Goal: Information Seeking & Learning: Learn about a topic

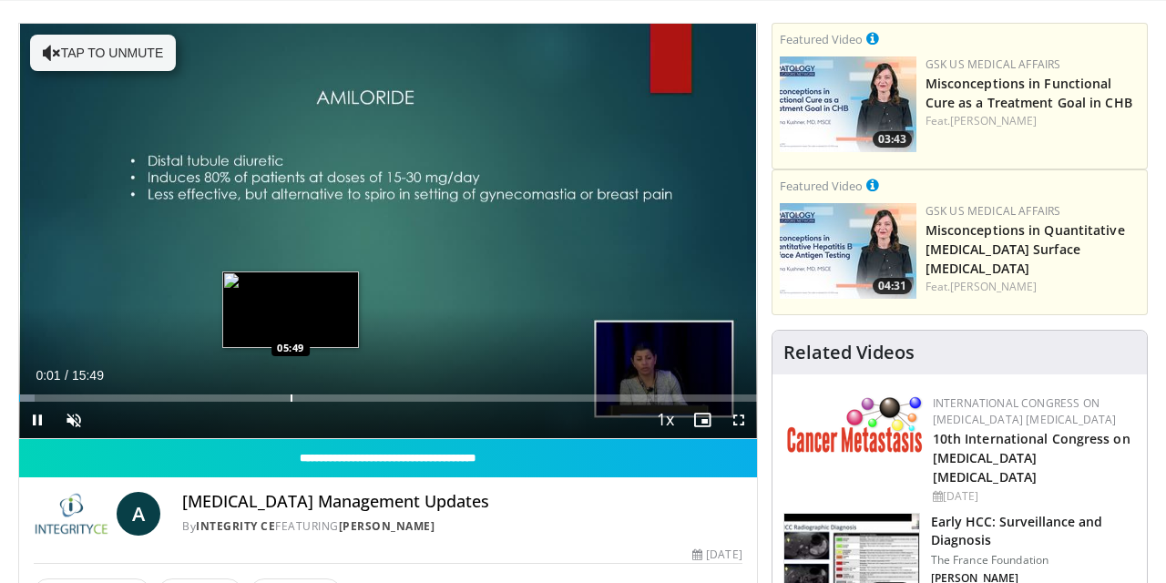
click at [291, 390] on div "Loaded : 2.07% 00:01 05:49" at bounding box center [388, 392] width 738 height 17
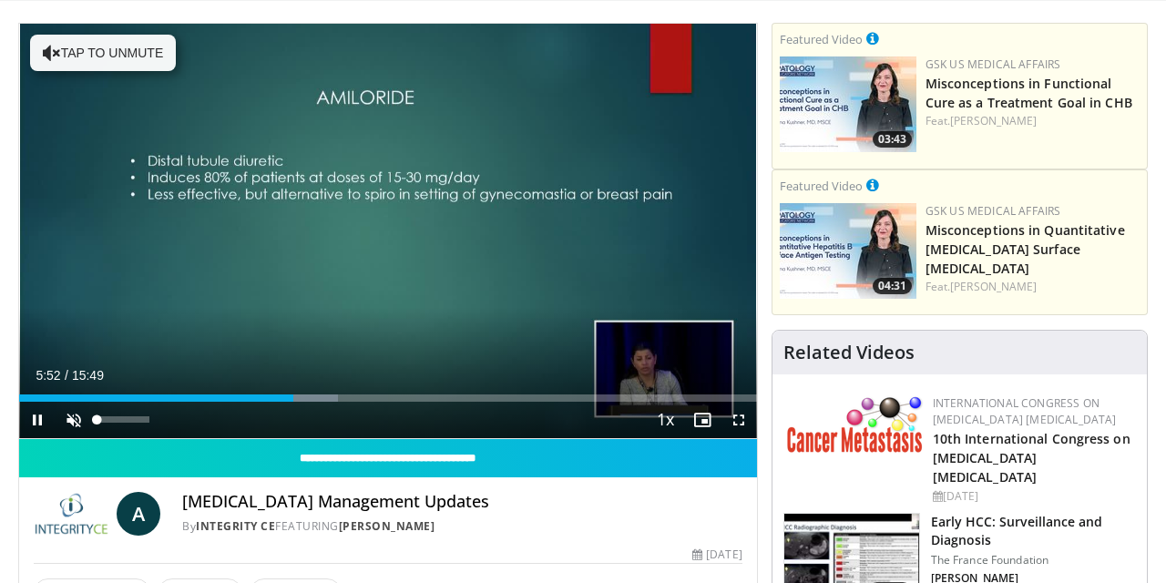
click at [67, 406] on video-js "**********" at bounding box center [388, 231] width 738 height 415
click at [81, 412] on span "Video Player" at bounding box center [74, 420] width 36 height 36
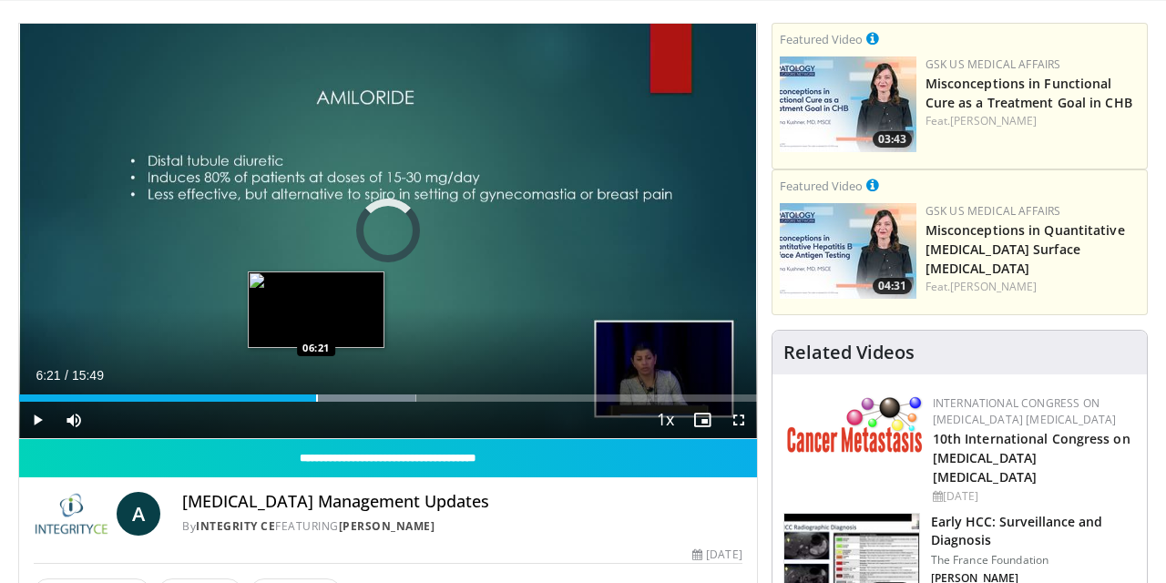
click at [316, 398] on div "Progress Bar" at bounding box center [317, 398] width 2 height 7
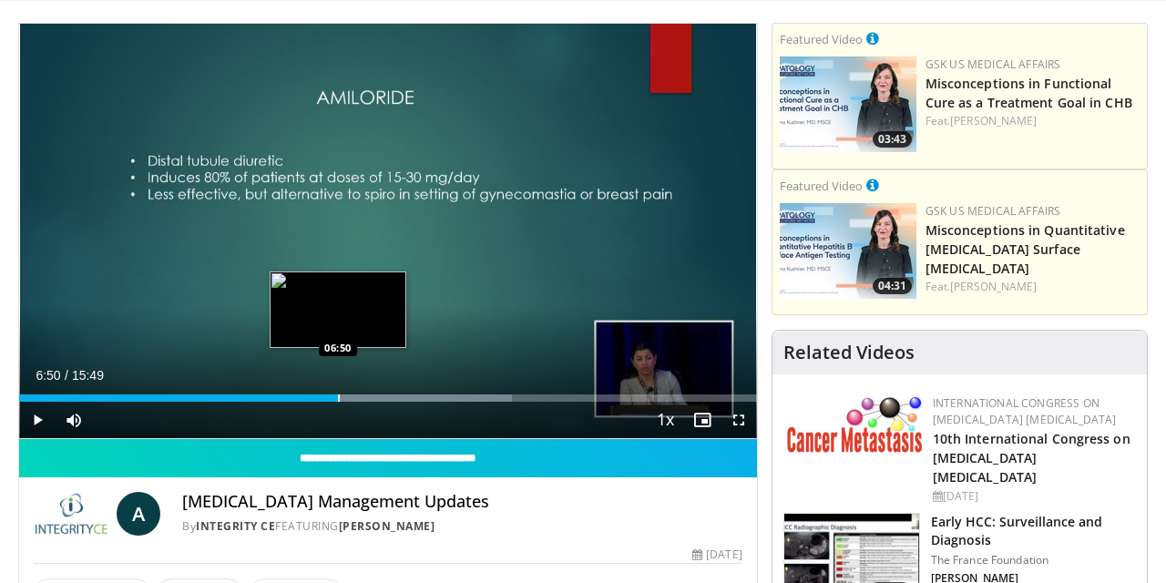
click at [338, 400] on div "Progress Bar" at bounding box center [339, 398] width 2 height 7
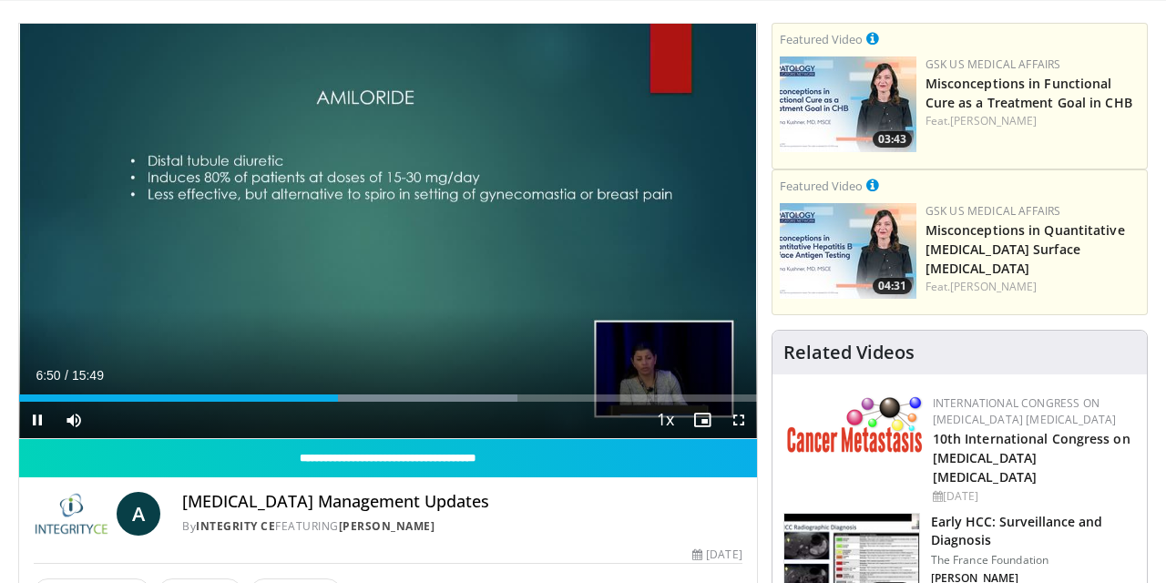
click at [367, 405] on div "Current Time 6:50 / Duration 15:49 Pause Skip Backward Skip Forward Mute 0% Loa…" at bounding box center [388, 420] width 738 height 36
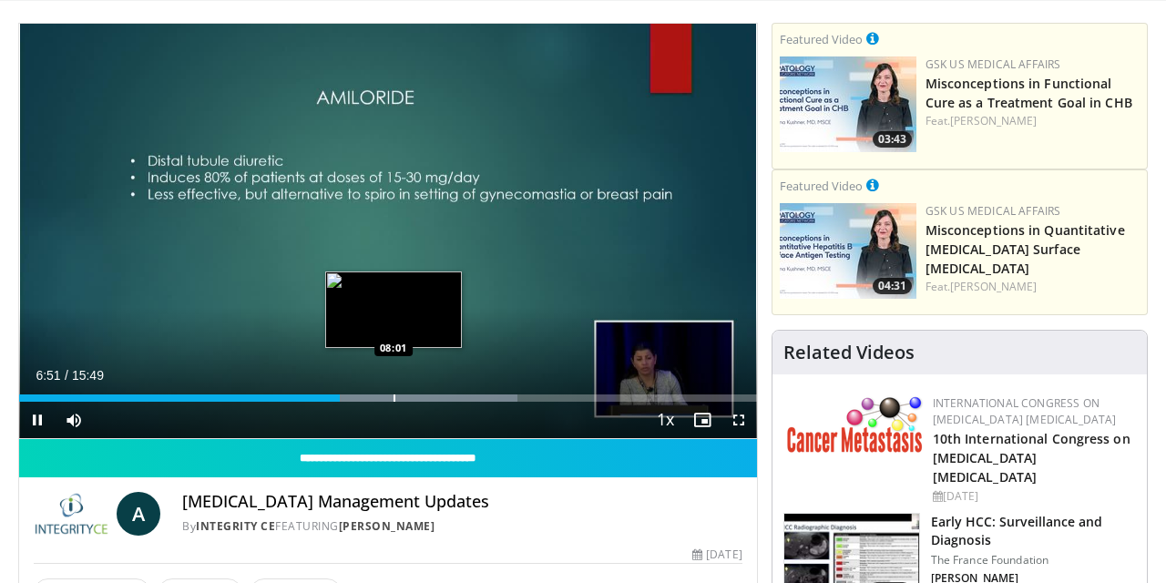
click at [394, 400] on div "Progress Bar" at bounding box center [395, 398] width 2 height 7
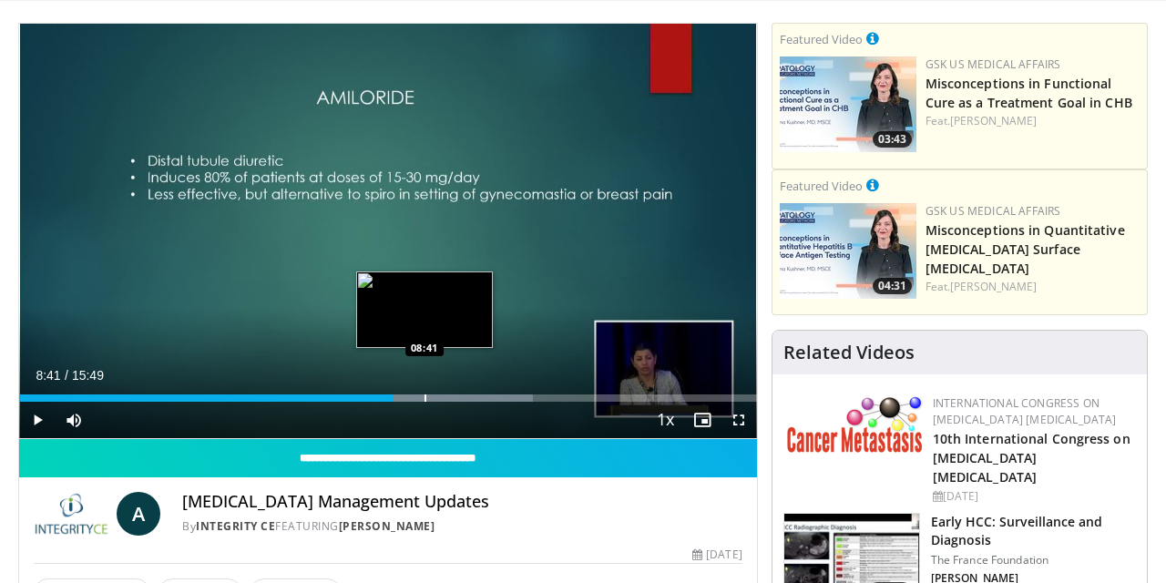
click at [425, 396] on div "Progress Bar" at bounding box center [426, 398] width 2 height 7
click at [434, 397] on div "Progress Bar" at bounding box center [434, 398] width 2 height 7
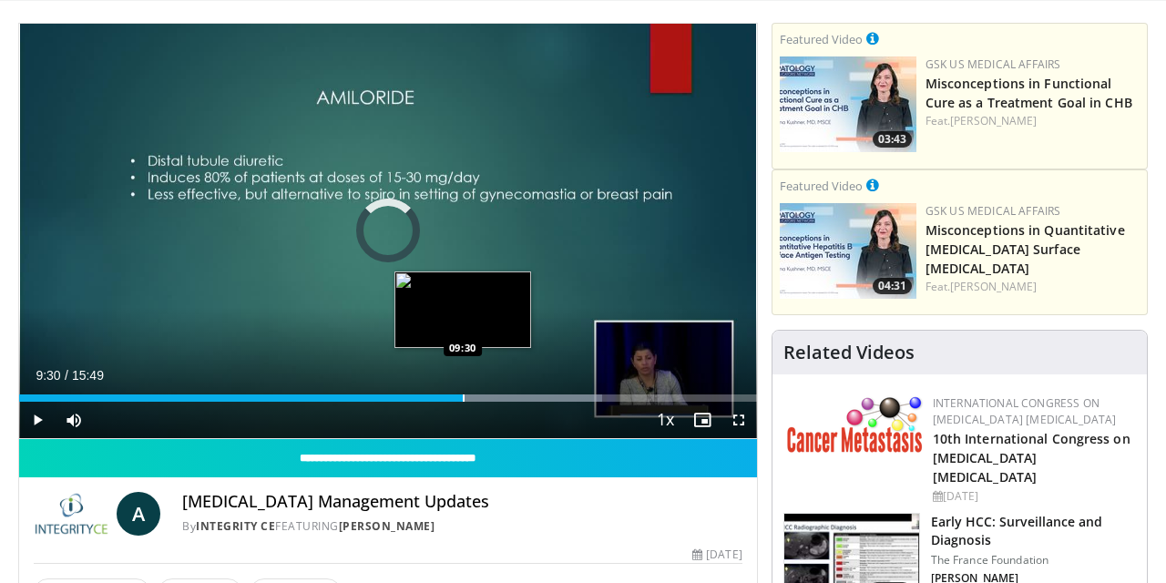
click at [463, 401] on div "Progress Bar" at bounding box center [464, 398] width 2 height 7
click at [469, 401] on div "Progress Bar" at bounding box center [470, 398] width 2 height 7
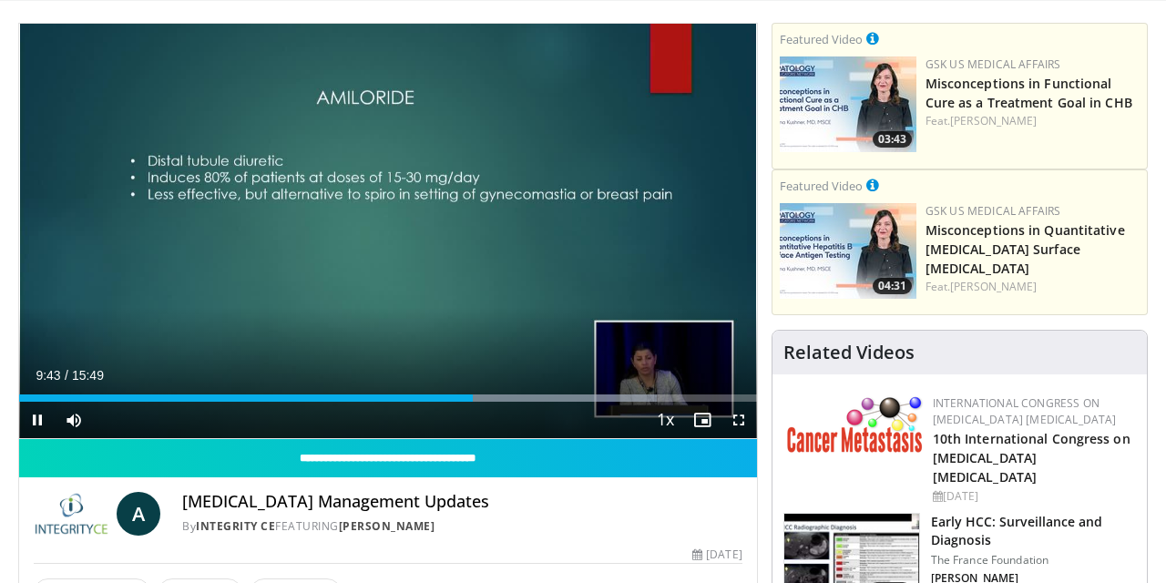
click at [30, 415] on span "Video Player" at bounding box center [37, 420] width 36 height 36
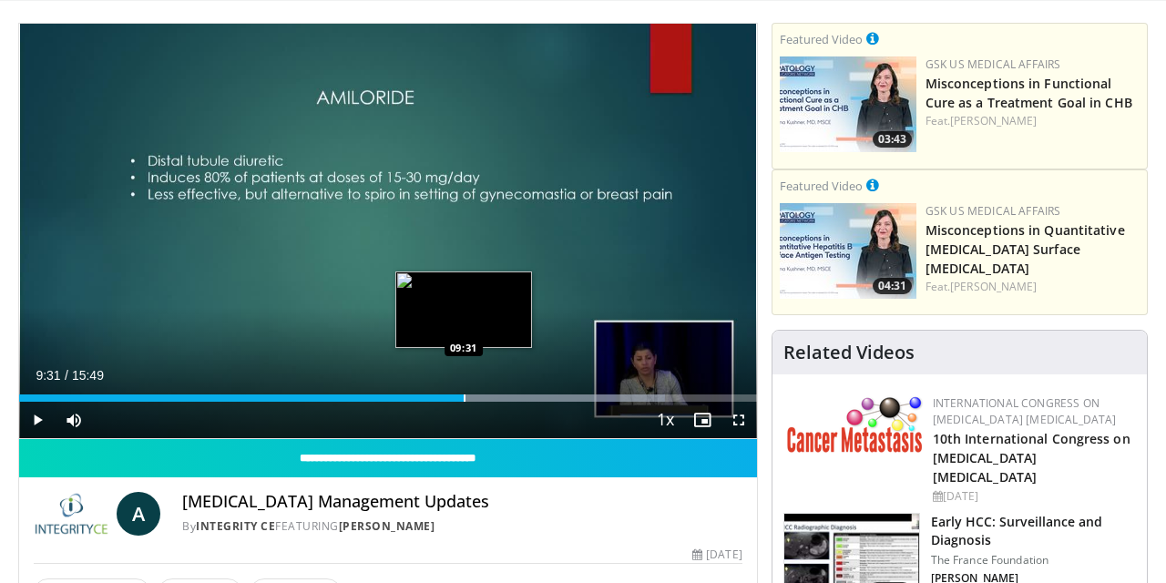
click at [464, 396] on div "Progress Bar" at bounding box center [465, 398] width 2 height 7
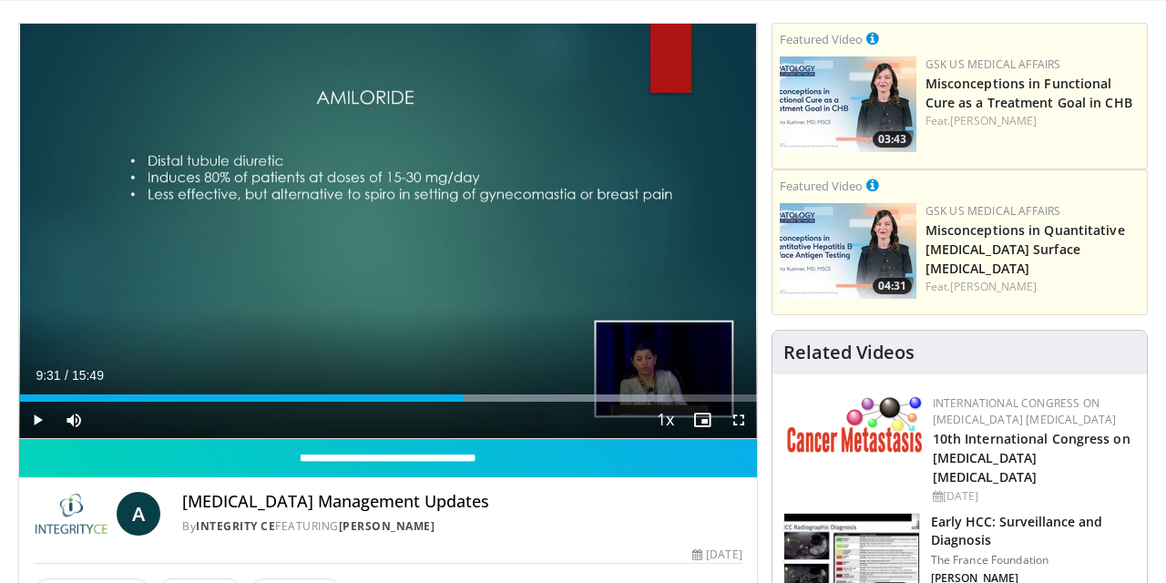
click at [35, 415] on span "Video Player" at bounding box center [37, 420] width 36 height 36
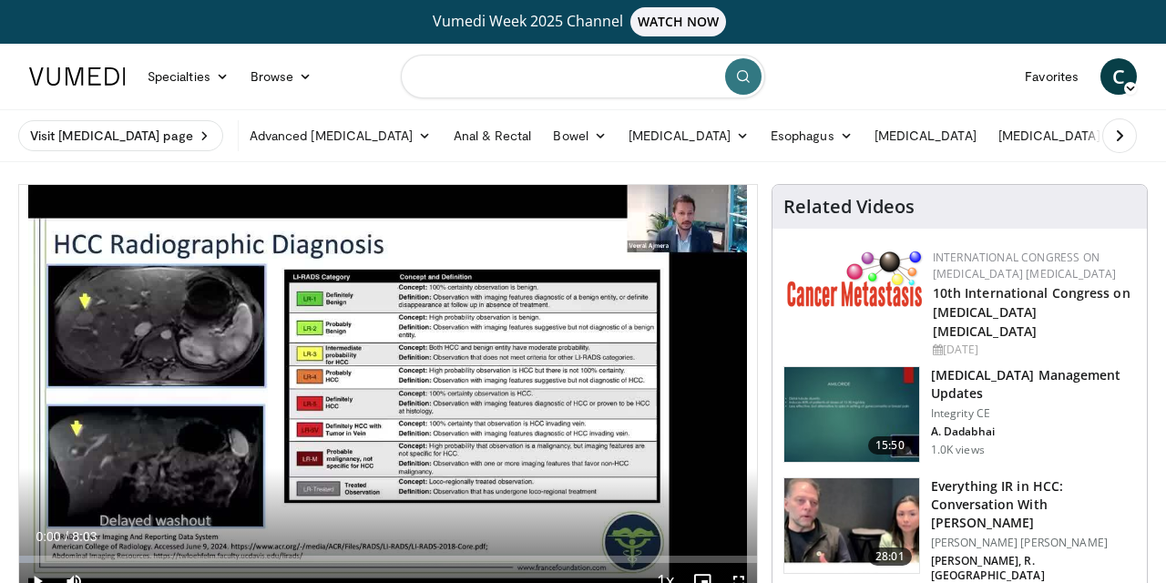
click at [462, 75] on input "Search topics, interventions" at bounding box center [583, 77] width 364 height 44
type input "**********"
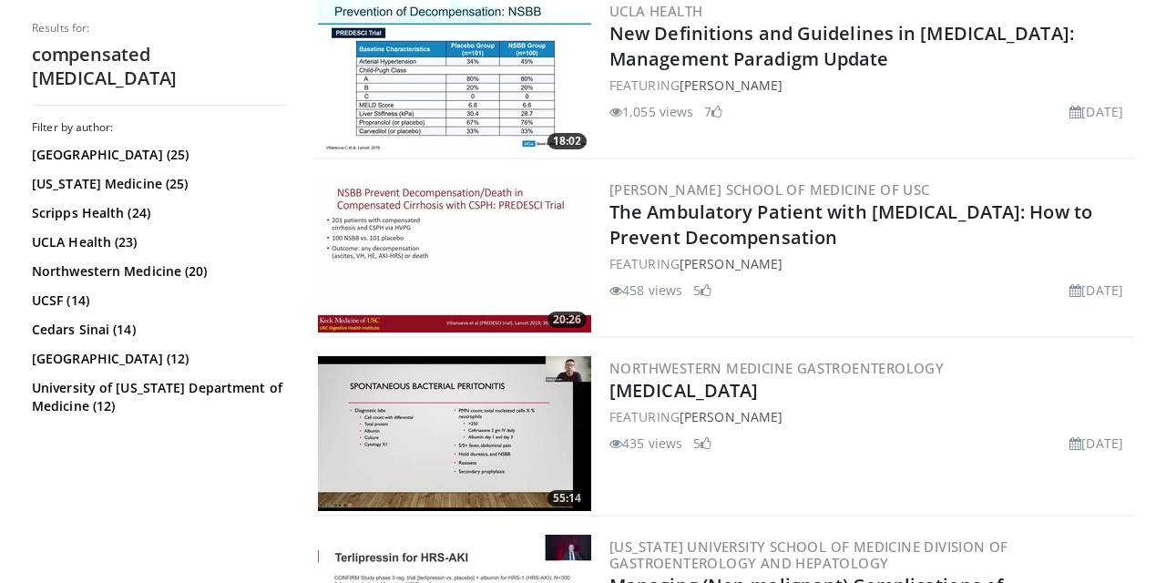
scroll to position [789, 0]
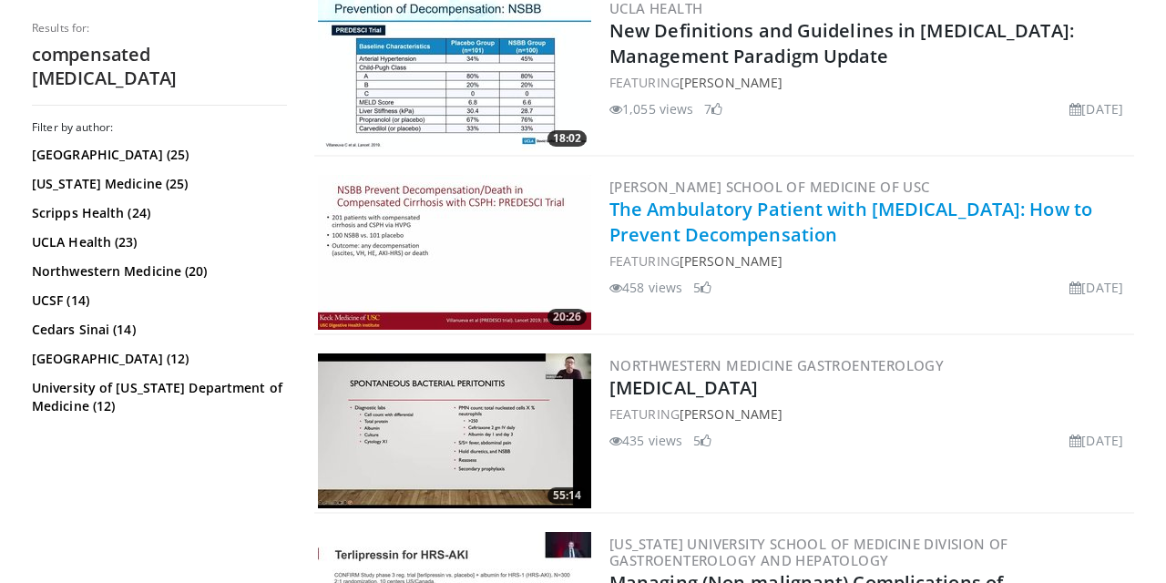
click at [653, 234] on link "The Ambulatory Patient with [MEDICAL_DATA]: How to Prevent Decompensation" at bounding box center [851, 222] width 483 height 50
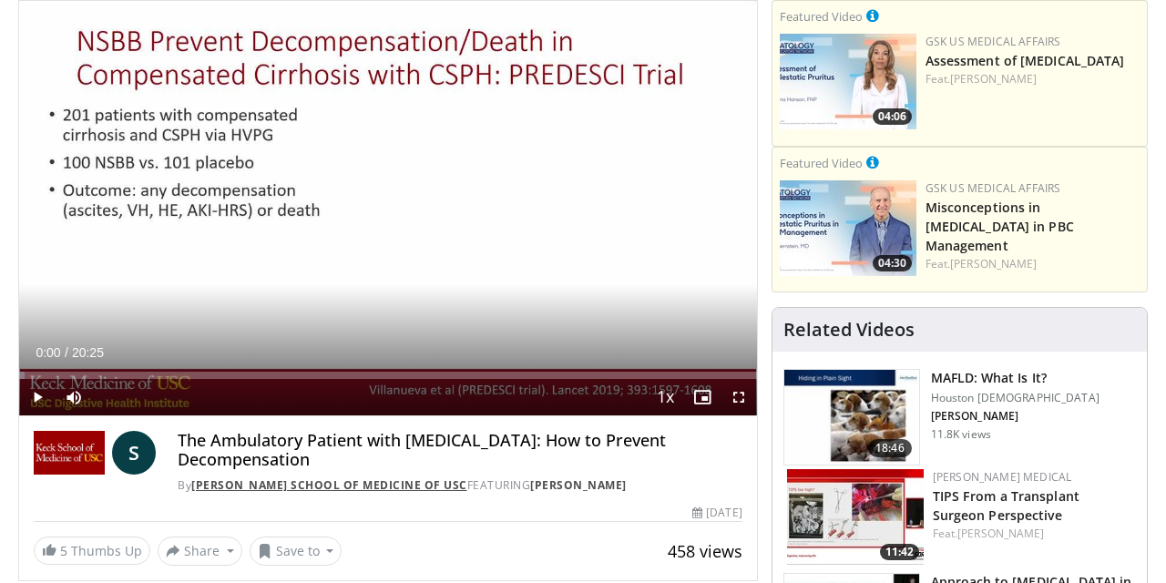
scroll to position [190, 0]
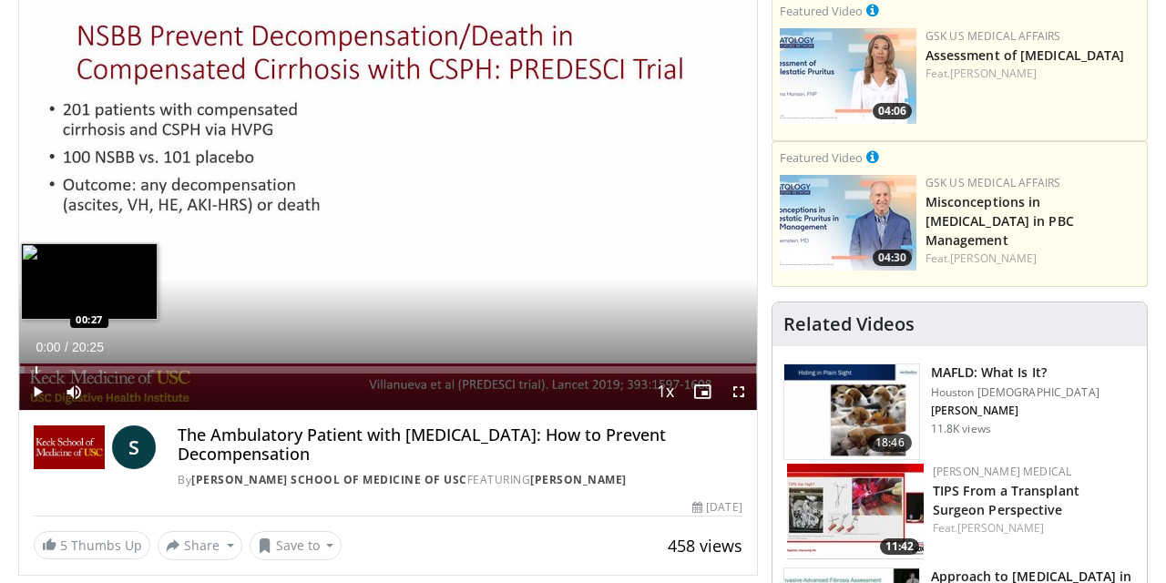
click at [36, 368] on div "Progress Bar" at bounding box center [37, 369] width 2 height 7
click at [48, 368] on div "Progress Bar" at bounding box center [49, 369] width 2 height 7
click at [57, 366] on div "Progress Bar" at bounding box center [57, 369] width 2 height 7
click at [67, 366] on div "Progress Bar" at bounding box center [68, 369] width 2 height 7
click at [77, 366] on div "Progress Bar" at bounding box center [78, 369] width 2 height 7
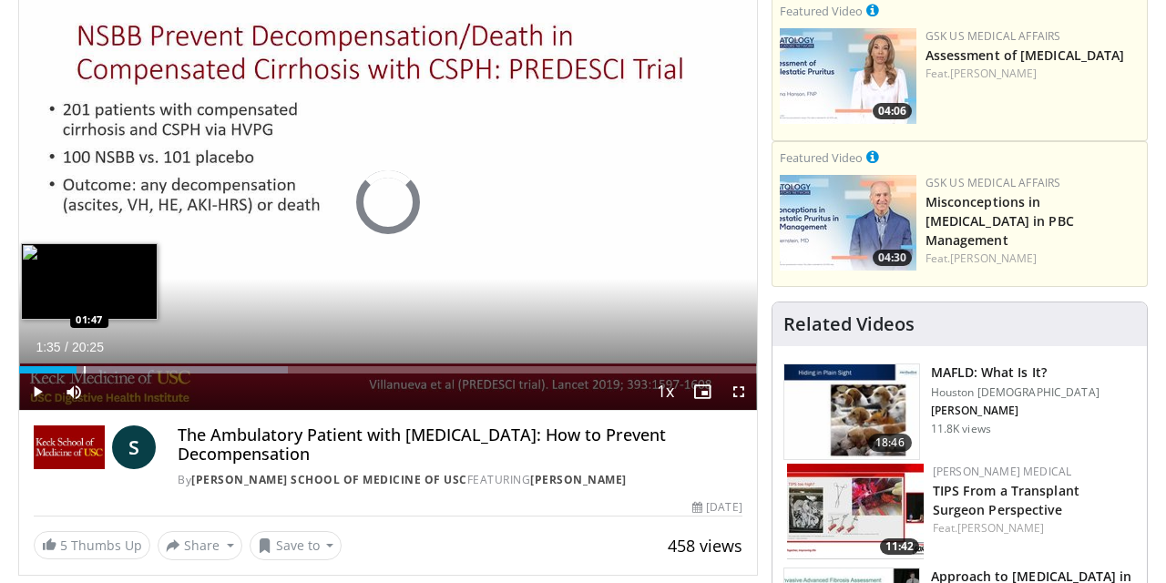
click at [84, 371] on div "Progress Bar" at bounding box center [85, 369] width 2 height 7
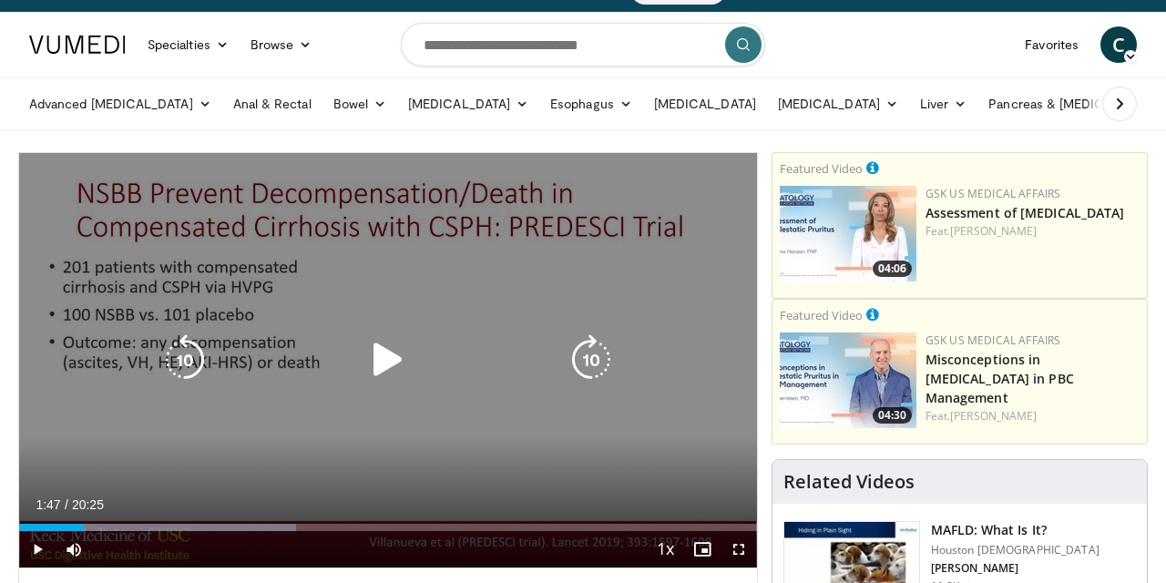
scroll to position [193, 0]
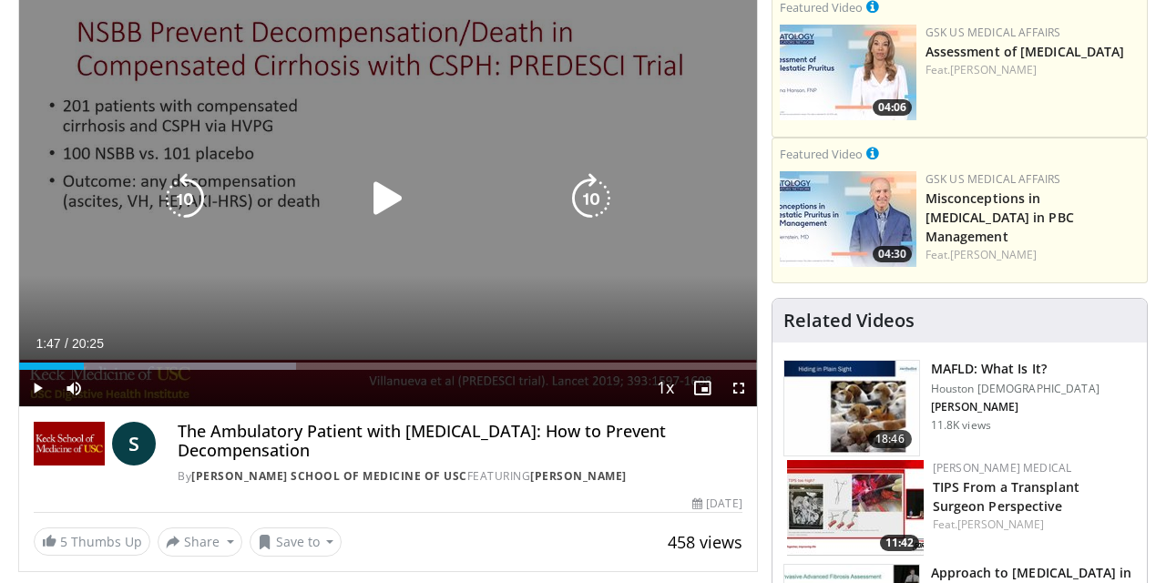
click at [389, 190] on icon "Video Player" at bounding box center [388, 198] width 51 height 51
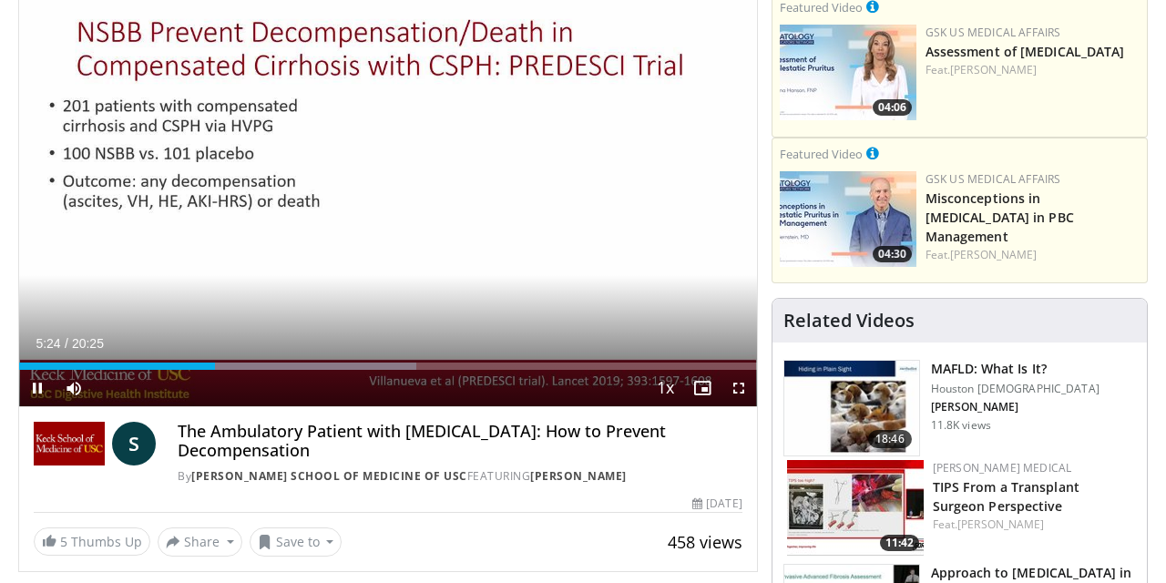
click at [739, 397] on span "Video Player" at bounding box center [739, 388] width 36 height 36
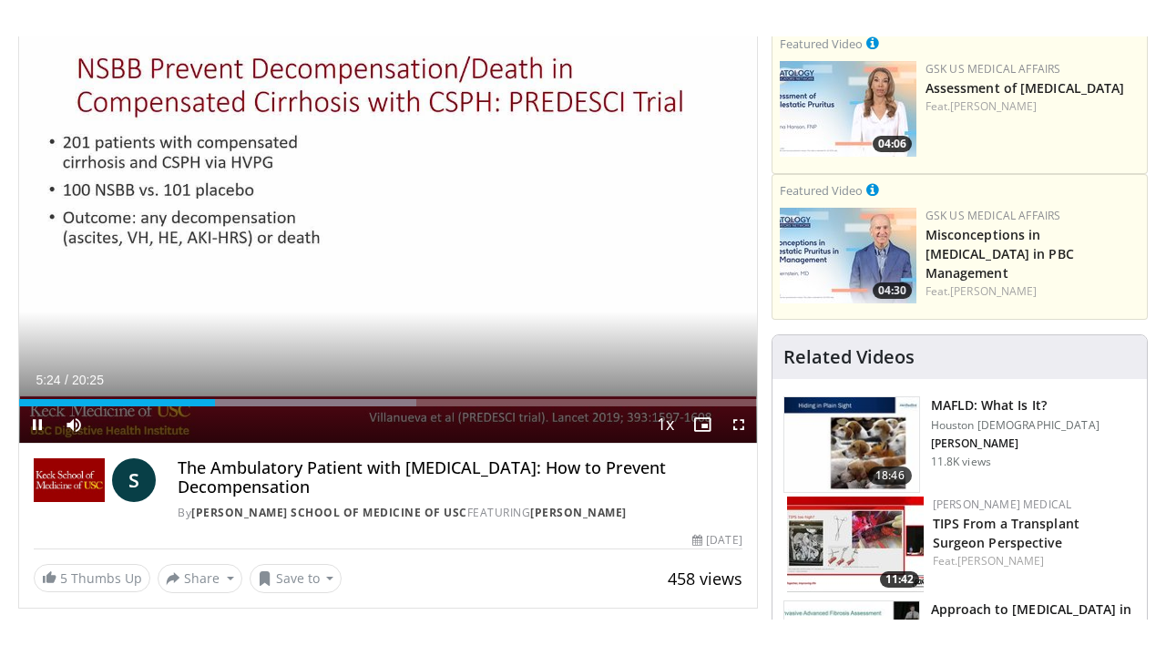
scroll to position [0, 0]
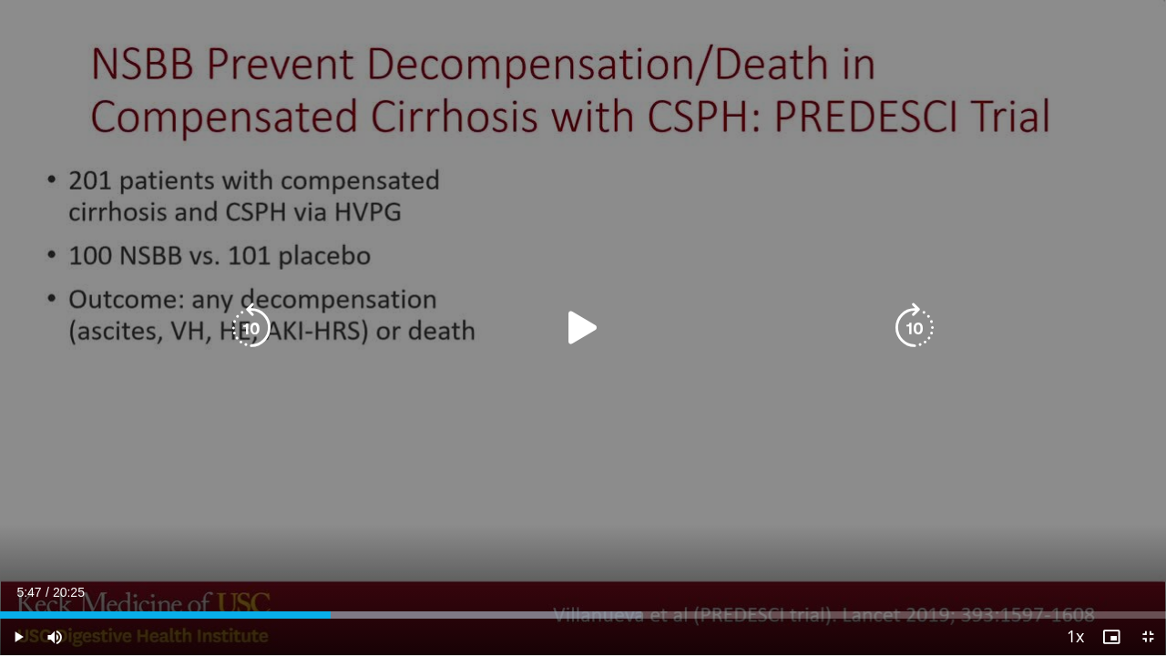
click at [577, 324] on icon "Video Player" at bounding box center [583, 327] width 51 height 51
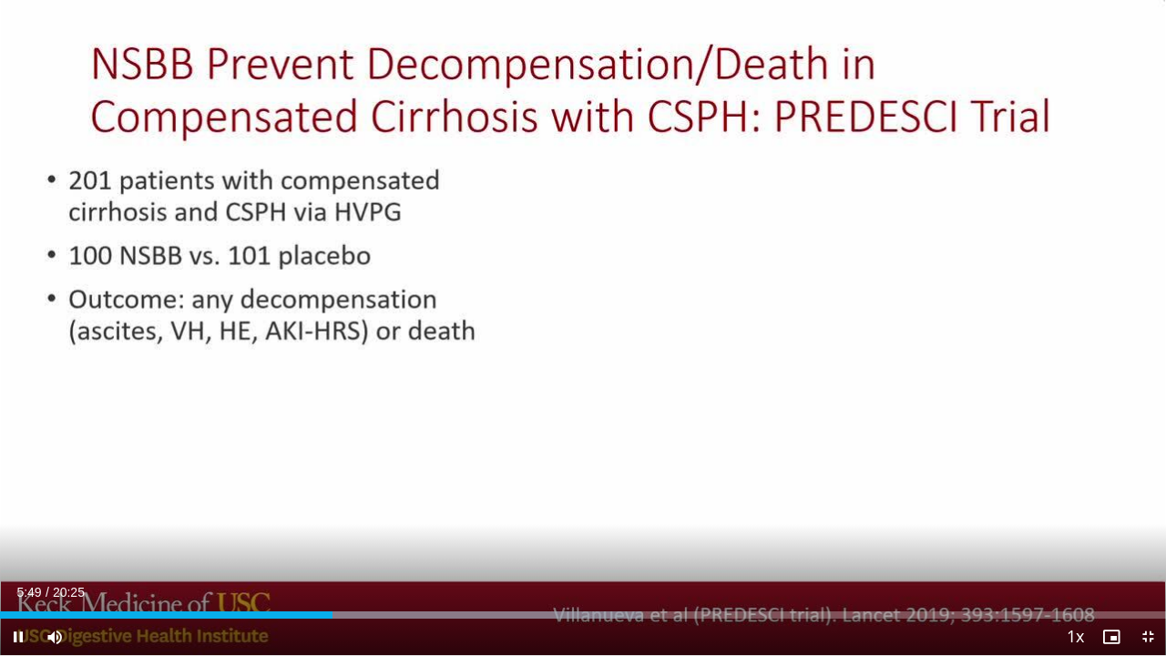
click at [15, 582] on span "Video Player" at bounding box center [18, 637] width 36 height 36
click at [7, 582] on span "Video Player" at bounding box center [18, 637] width 36 height 36
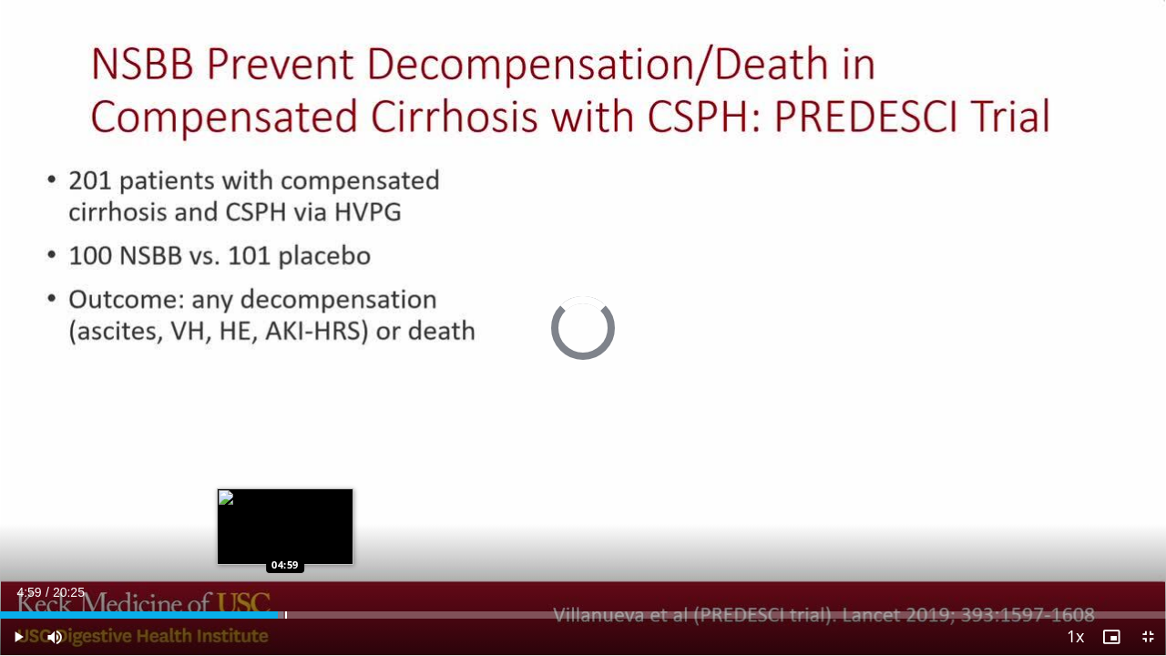
click at [285, 582] on div "Progress Bar" at bounding box center [286, 614] width 2 height 7
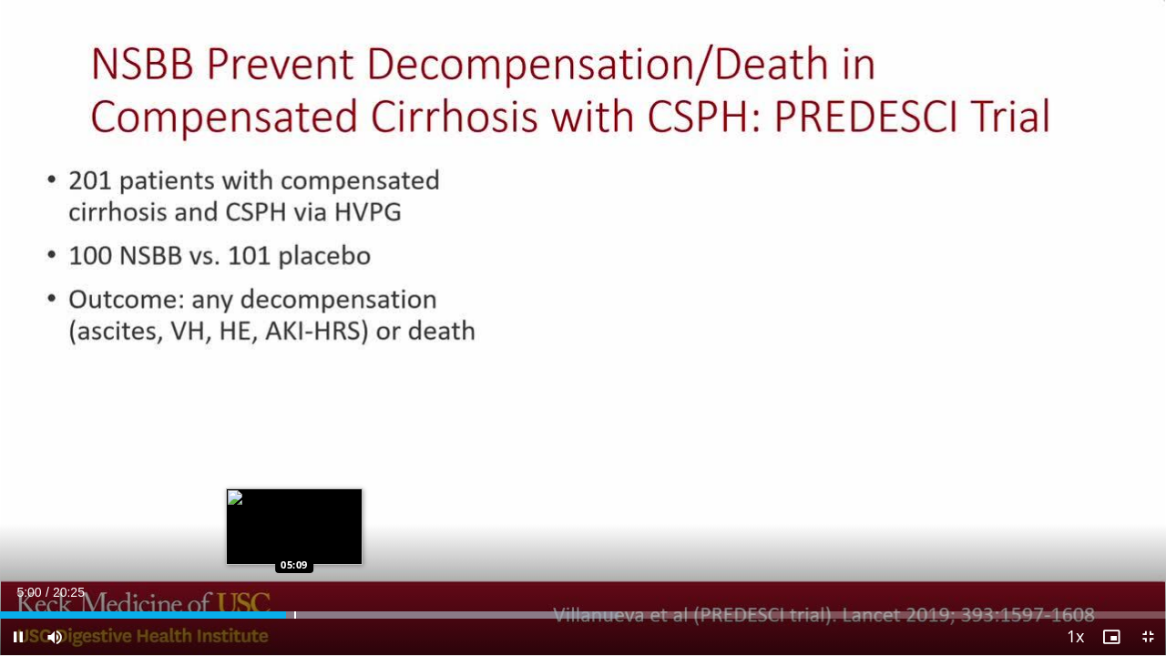
click at [294, 582] on div "Progress Bar" at bounding box center [295, 614] width 2 height 7
click at [303, 582] on div "Progress Bar" at bounding box center [303, 614] width 2 height 7
click at [305, 582] on div "Progress Bar" at bounding box center [304, 614] width 2 height 7
click at [311, 582] on div "Progress Bar" at bounding box center [311, 614] width 2 height 7
click at [318, 582] on div "Progress Bar" at bounding box center [317, 614] width 2 height 7
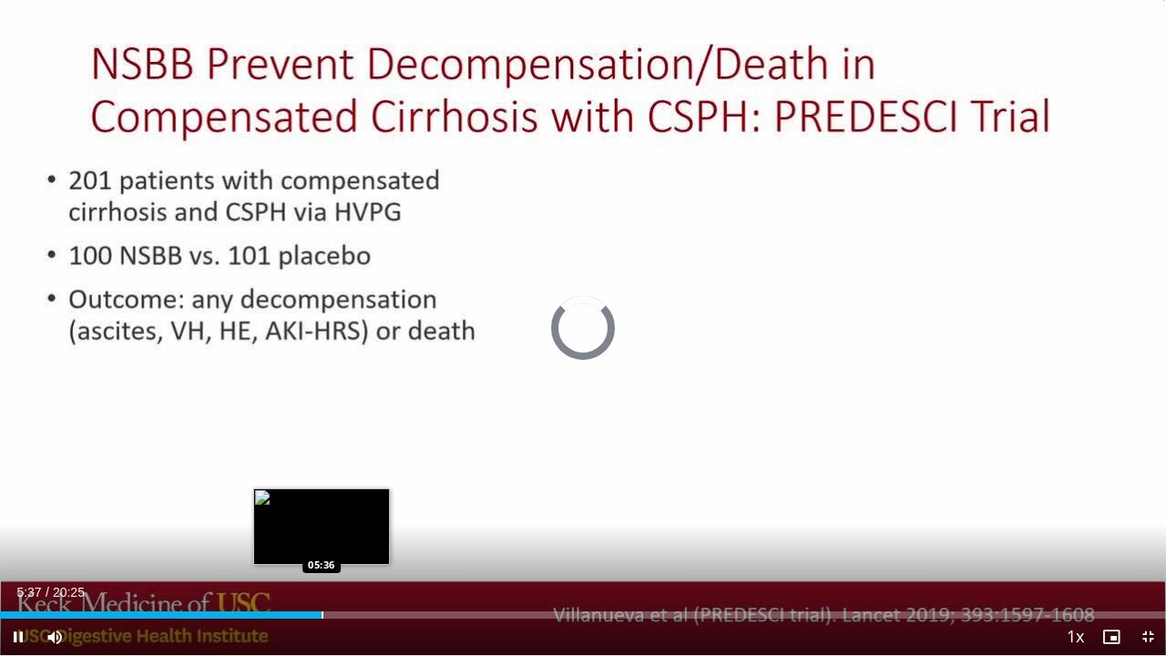
click at [323, 582] on div "Progress Bar" at bounding box center [323, 614] width 2 height 7
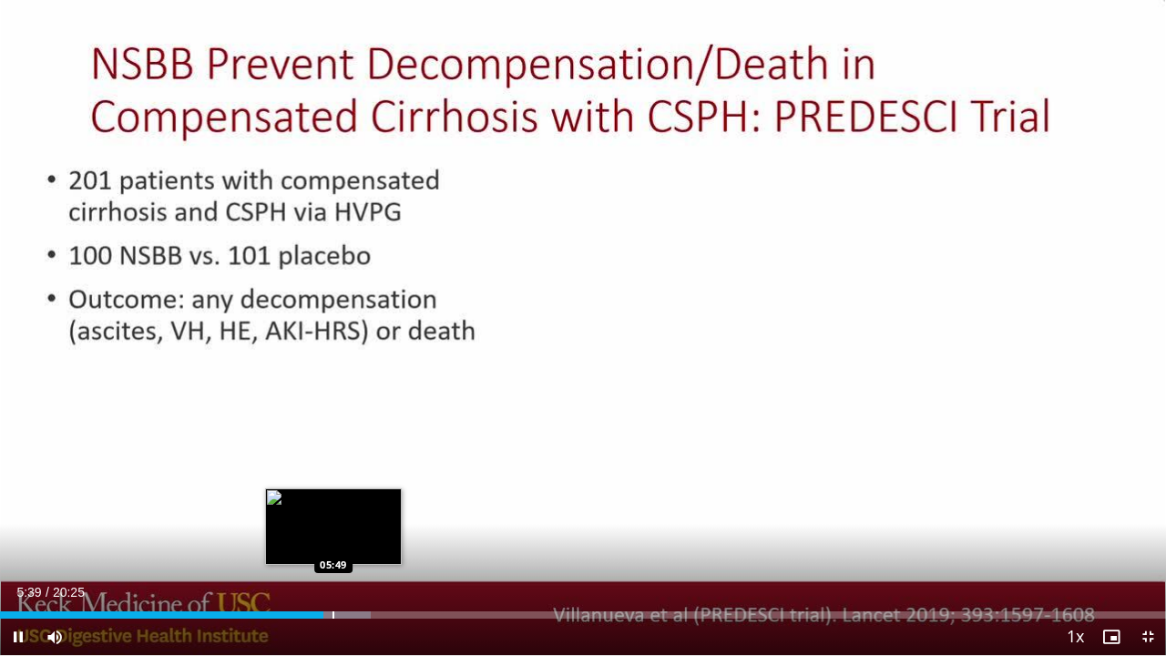
click at [334, 582] on div "Progress Bar" at bounding box center [334, 614] width 2 height 7
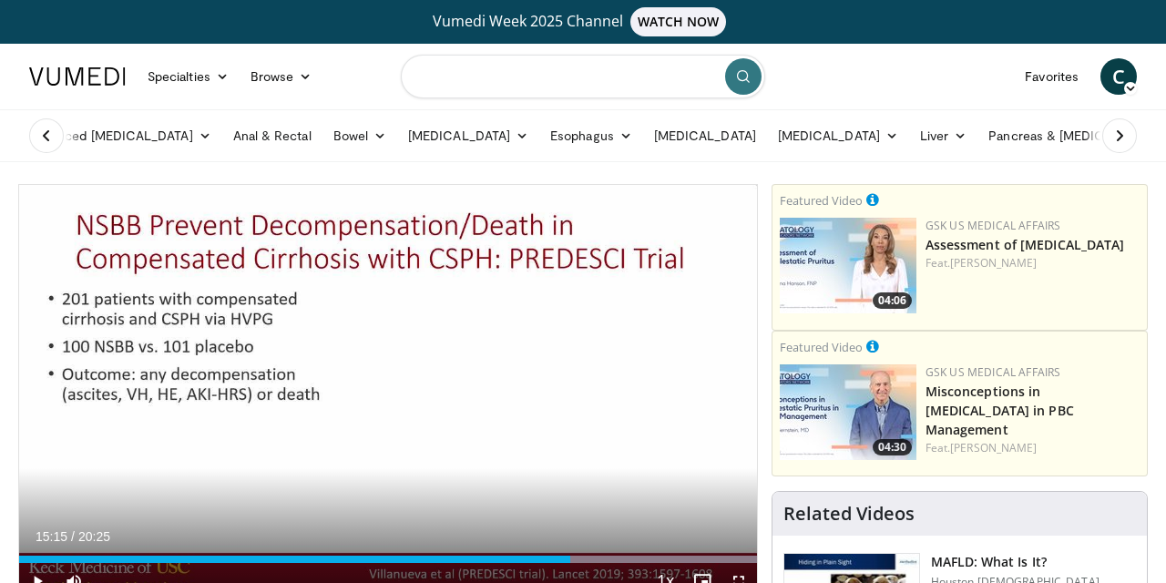
click at [470, 66] on input "Search topics, interventions" at bounding box center [583, 77] width 364 height 44
type input "**********"
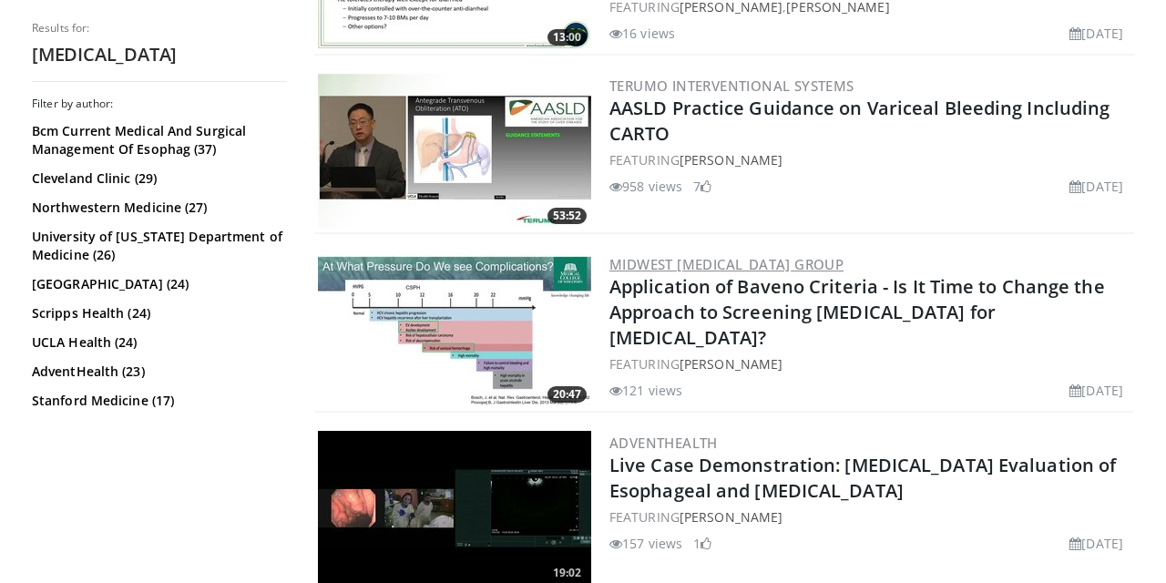
scroll to position [906, 0]
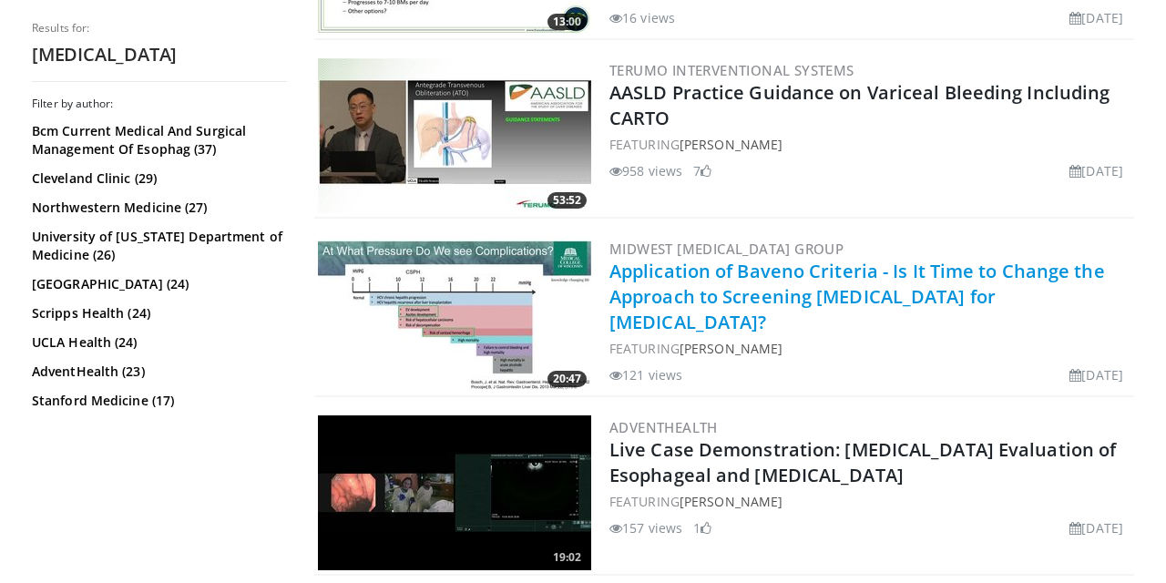
click at [677, 296] on link "Application of Baveno Criteria - Is It Time to Change the Approach to Screening…" at bounding box center [858, 297] width 496 height 76
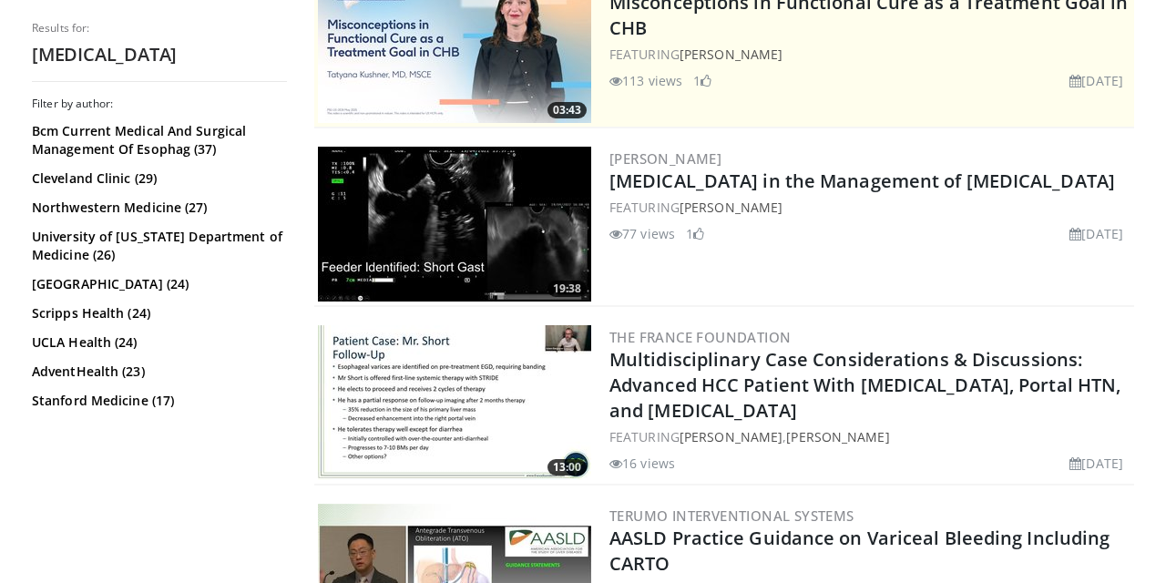
scroll to position [472, 0]
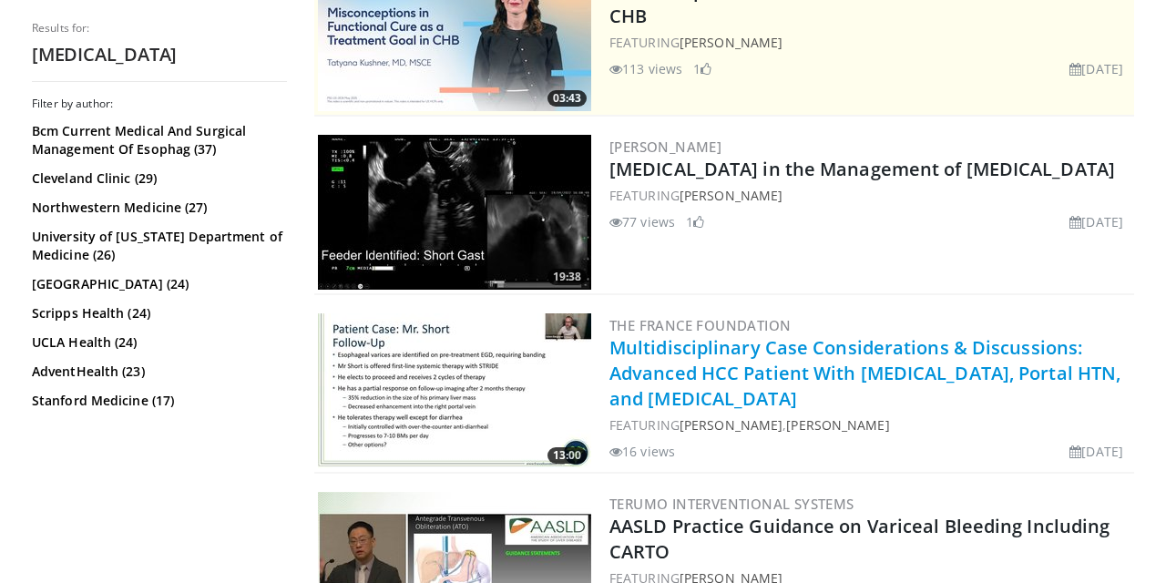
click at [704, 355] on link "Multidisciplinary Case Considerations & Discussions: Advanced HCC Patient With …" at bounding box center [865, 373] width 511 height 76
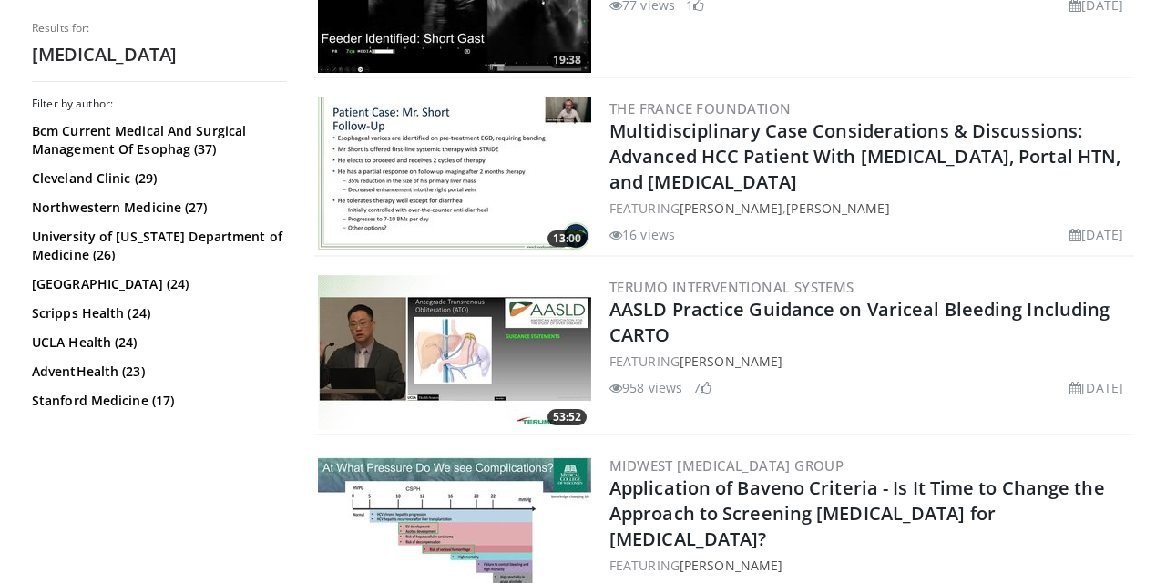
scroll to position [764, 0]
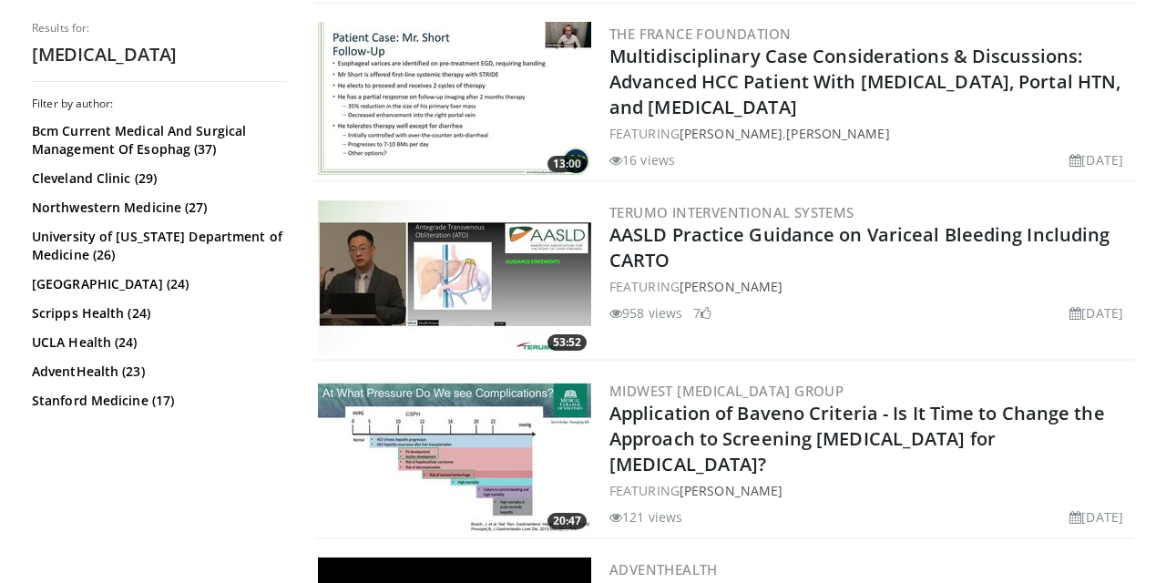
click at [641, 247] on h2 "AASLD Practice Guidance on Variceal Bleeding Including CARTO" at bounding box center [870, 247] width 521 height 51
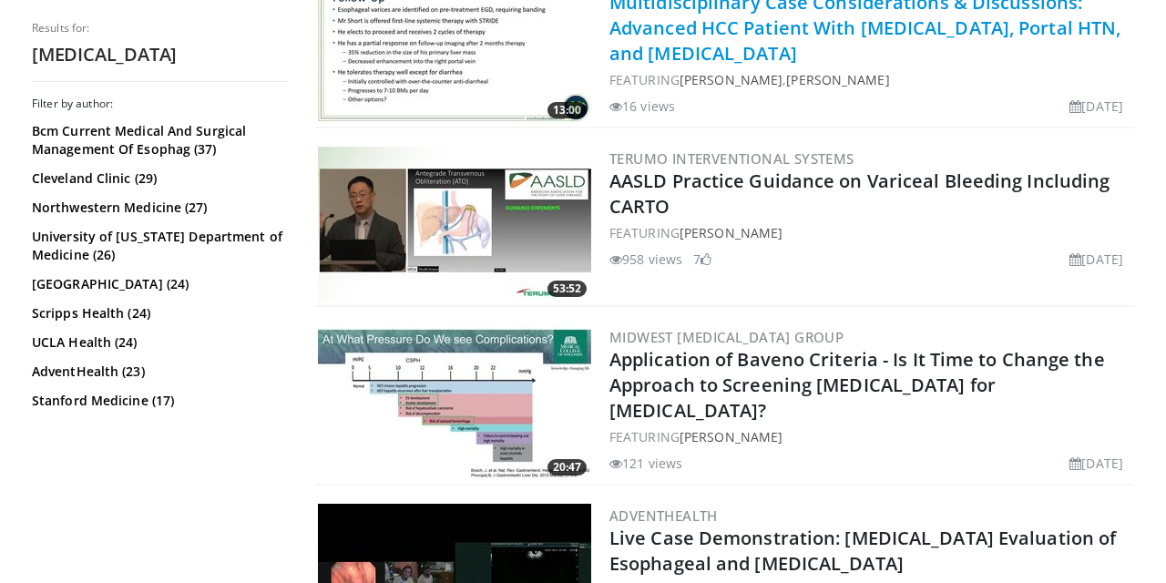
scroll to position [843, 0]
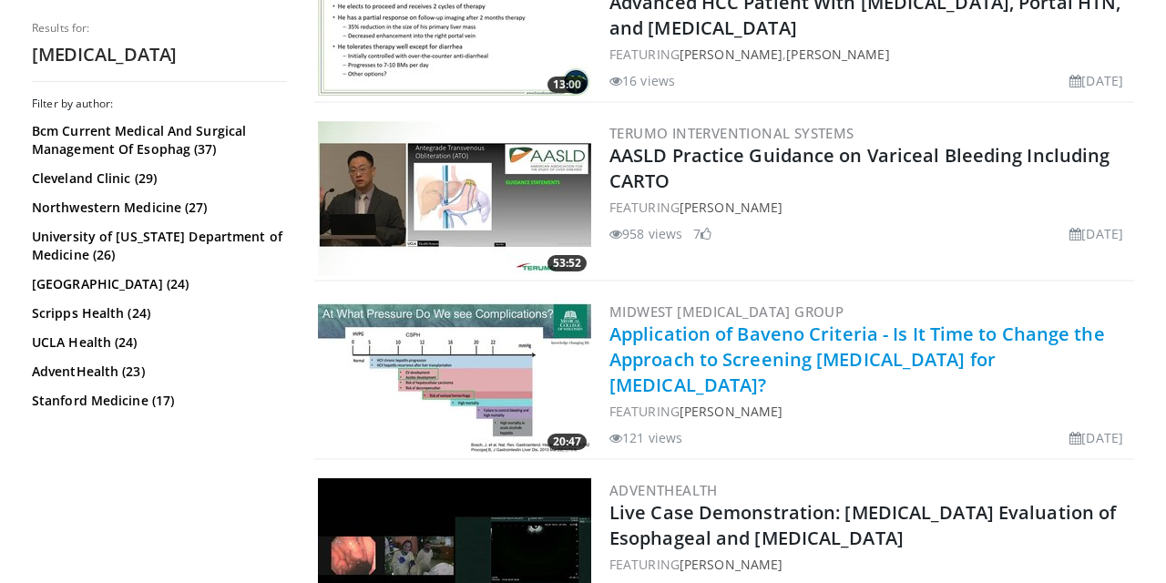
click at [689, 340] on link "Application of Baveno Criteria - Is It Time to Change the Approach to Screening…" at bounding box center [858, 360] width 496 height 76
click at [682, 351] on link "Application of Baveno Criteria - Is It Time to Change the Approach to Screening…" at bounding box center [858, 360] width 496 height 76
click at [619, 369] on link "Application of Baveno Criteria - Is It Time to Change the Approach to Screening…" at bounding box center [858, 360] width 496 height 76
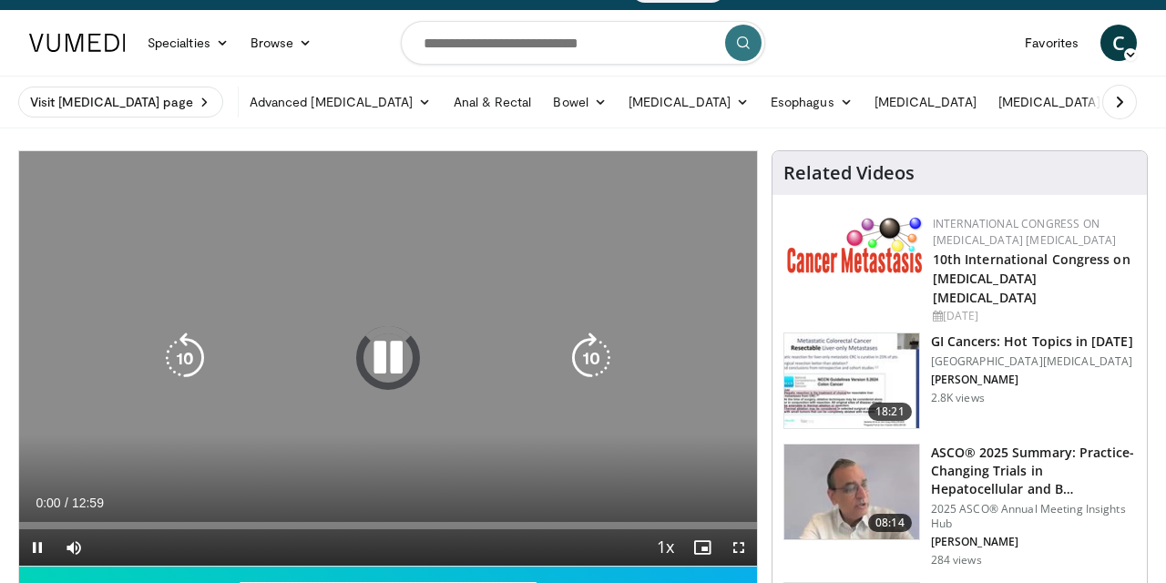
scroll to position [198, 0]
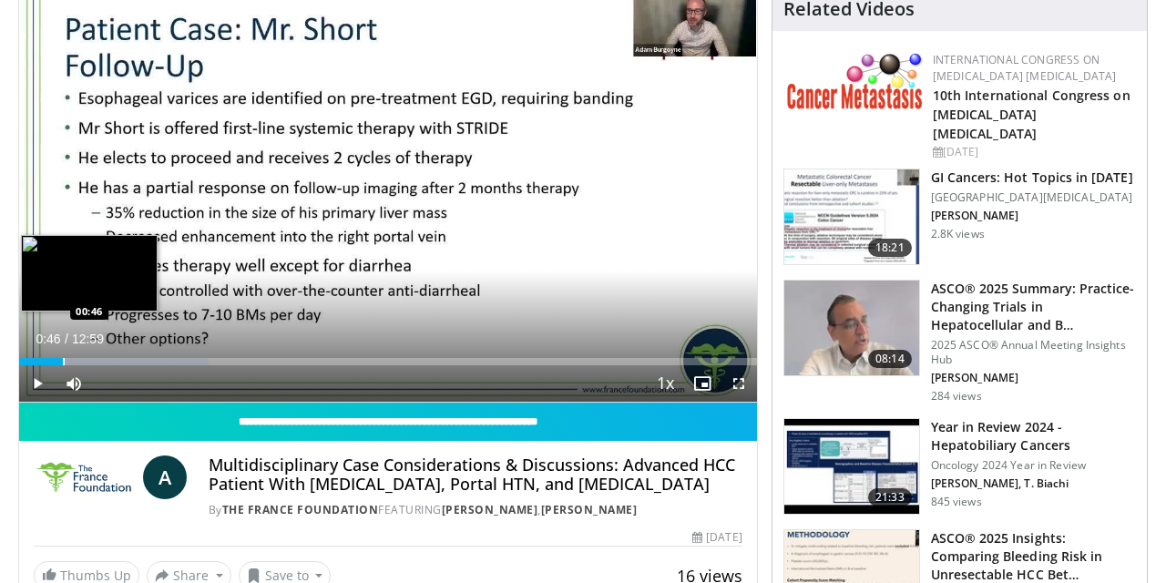
click at [63, 362] on div "Progress Bar" at bounding box center [64, 361] width 2 height 7
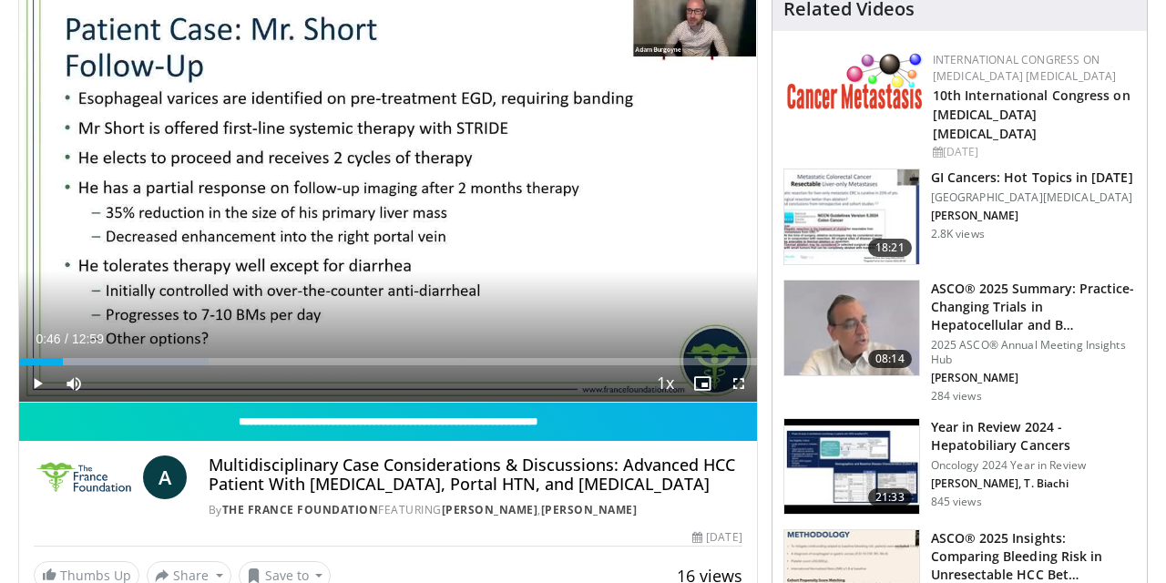
click at [75, 361] on div "Progress Bar" at bounding box center [114, 361] width 190 height 7
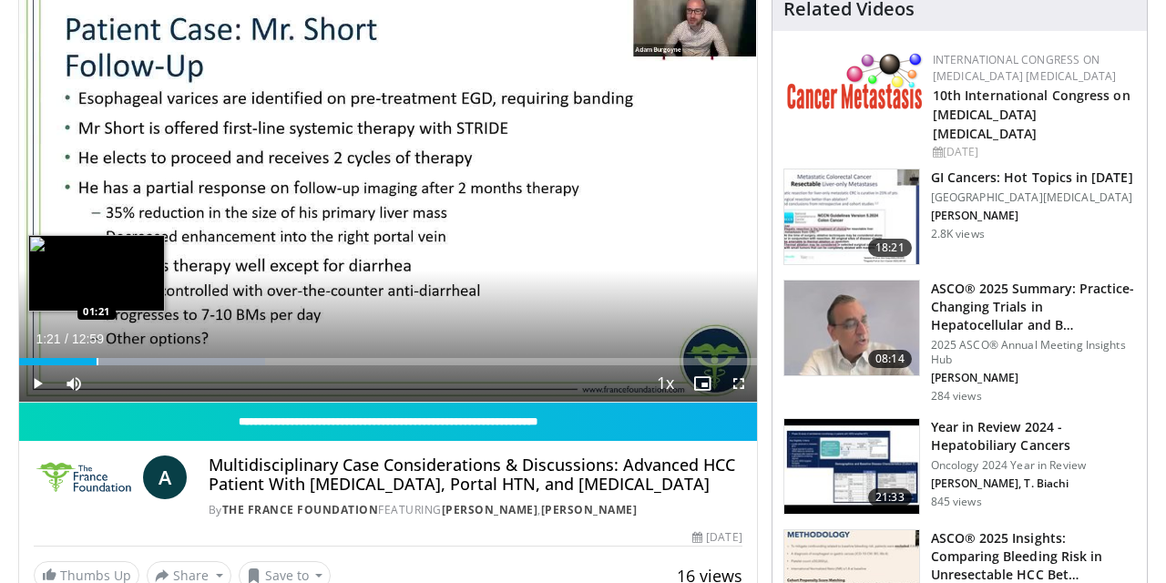
click at [97, 359] on div "Progress Bar" at bounding box center [98, 361] width 2 height 7
click at [120, 358] on div "Progress Bar" at bounding box center [121, 361] width 2 height 7
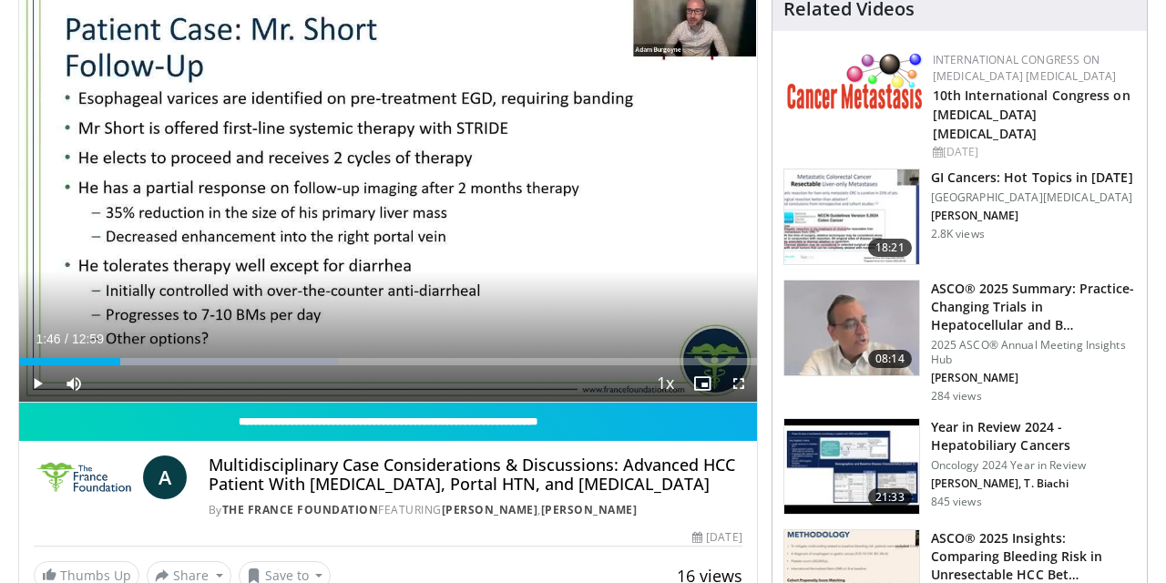
click at [34, 390] on span "Video Player" at bounding box center [37, 383] width 36 height 36
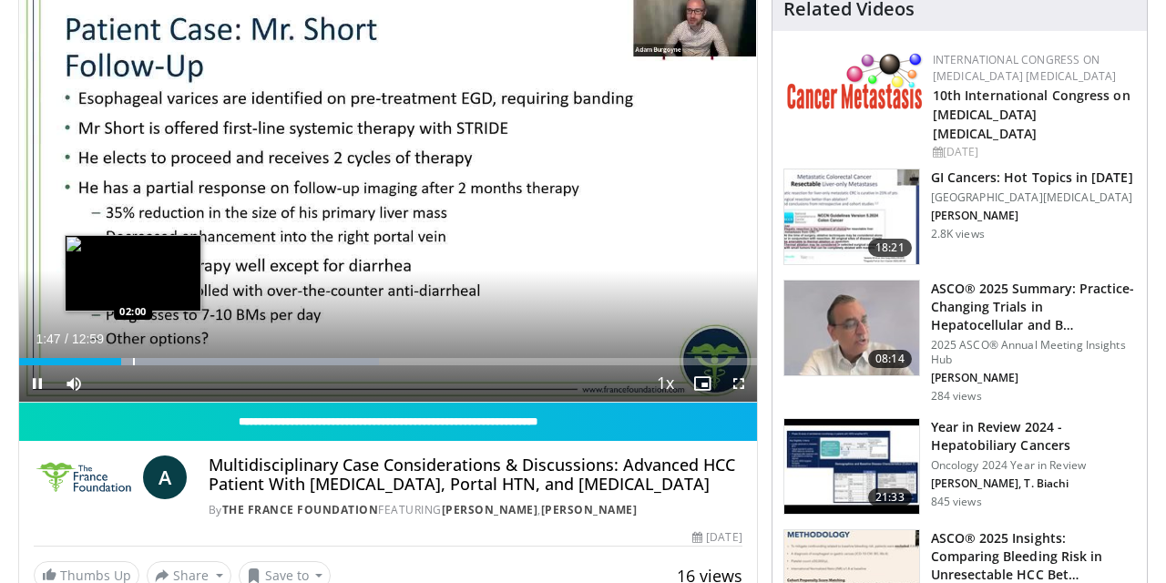
click at [133, 358] on div "Progress Bar" at bounding box center [134, 361] width 2 height 7
click at [156, 354] on div "Loaded : 57.76% 02:00 02:21" at bounding box center [388, 356] width 738 height 17
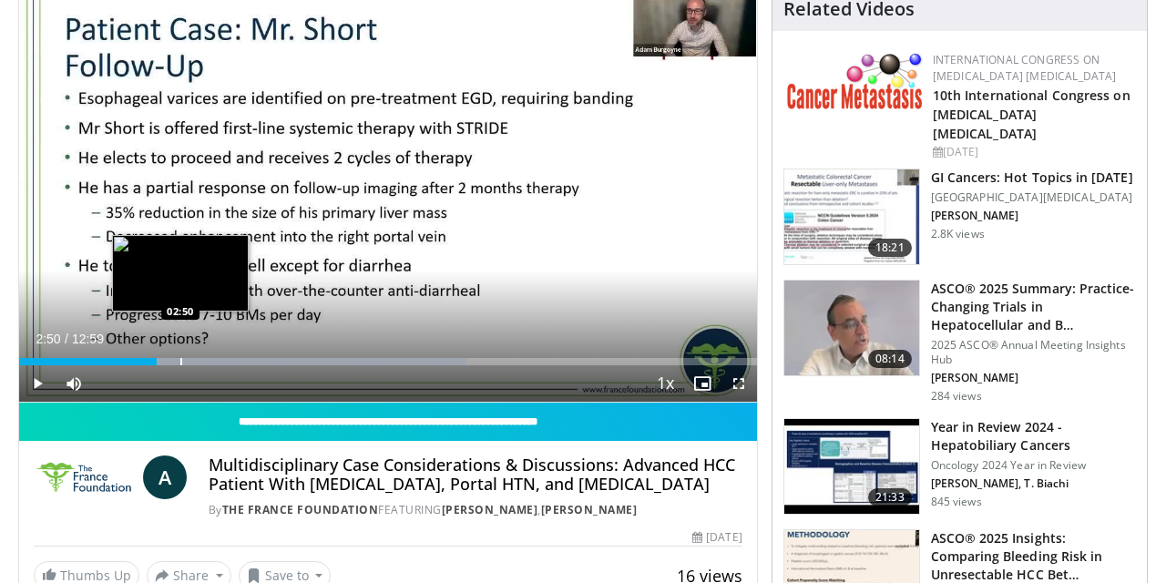
click at [180, 360] on div "Progress Bar" at bounding box center [181, 361] width 2 height 7
click at [207, 356] on div "Loaded : 66.20% 02:51 03:18" at bounding box center [388, 356] width 738 height 17
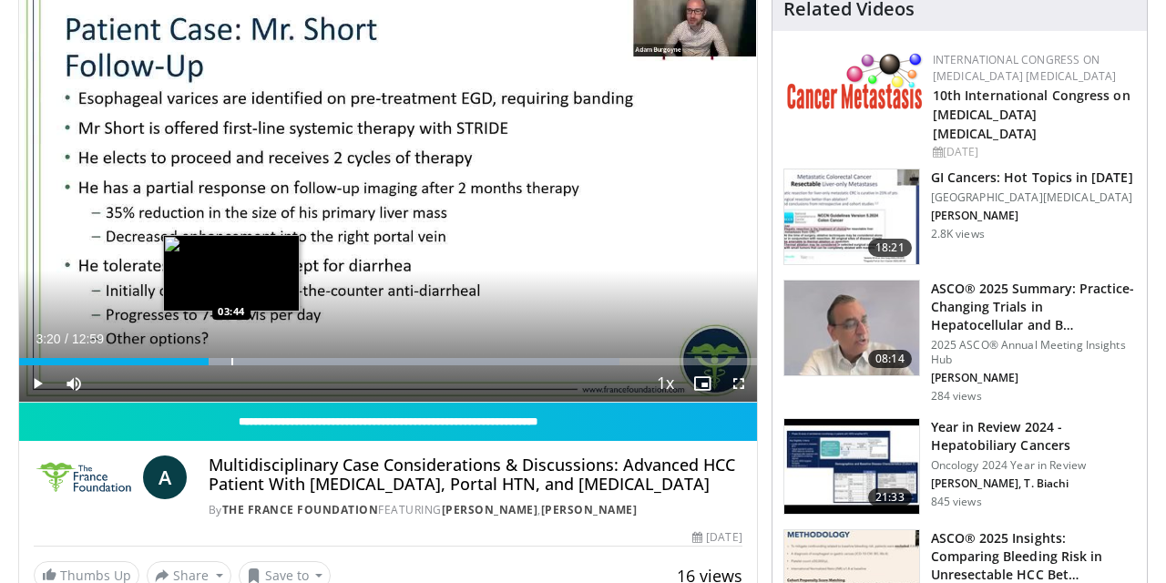
click at [231, 359] on div "Progress Bar" at bounding box center [232, 361] width 2 height 7
click at [254, 358] on div "Progress Bar" at bounding box center [255, 361] width 2 height 7
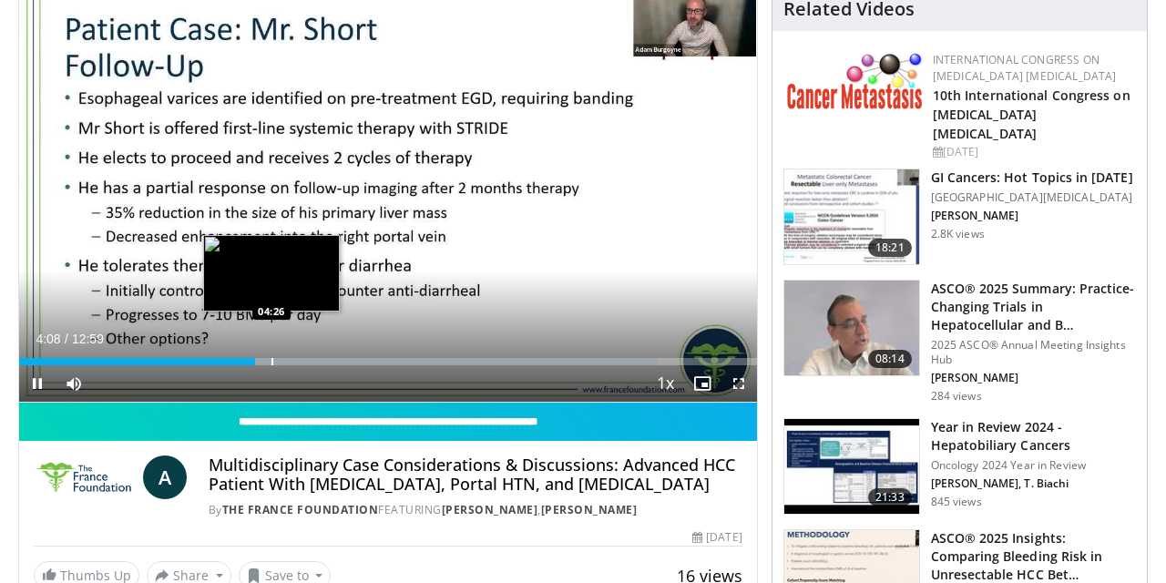
click at [272, 358] on div "Progress Bar" at bounding box center [273, 361] width 2 height 7
click at [287, 359] on div "Progress Bar" at bounding box center [287, 361] width 2 height 7
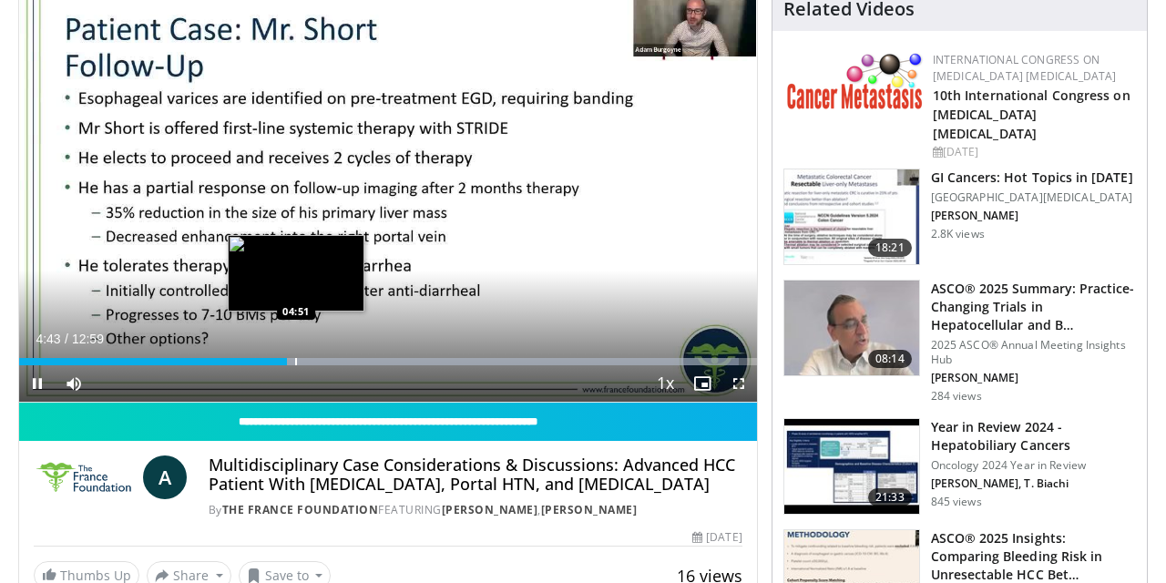
click at [296, 358] on div "Progress Bar" at bounding box center [296, 361] width 2 height 7
click at [312, 362] on div "Progress Bar" at bounding box center [312, 361] width 2 height 7
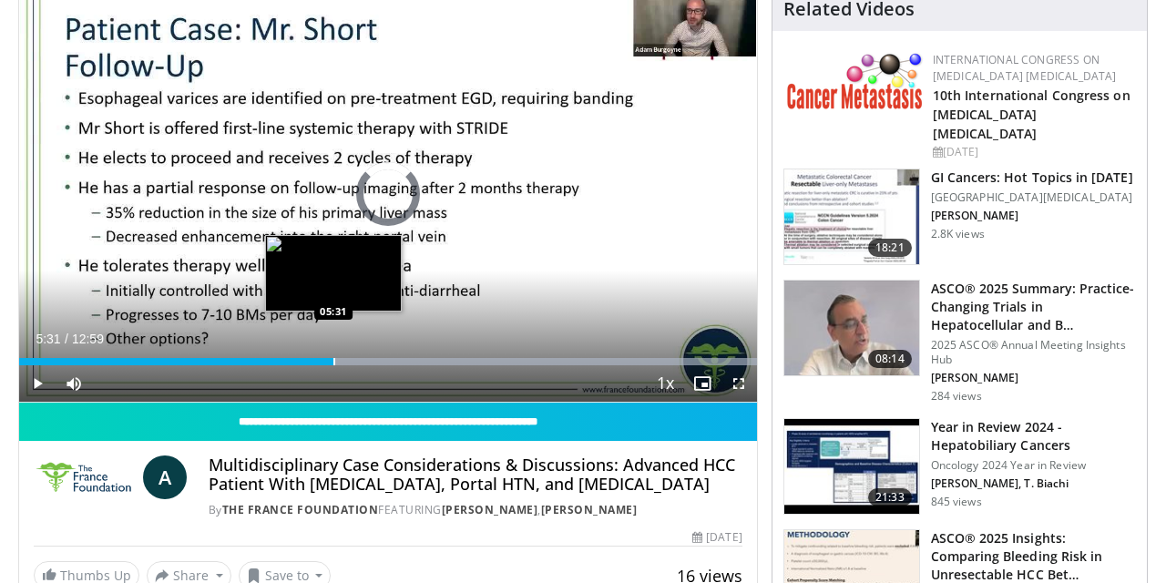
click at [333, 358] on div "Progress Bar" at bounding box center [334, 361] width 2 height 7
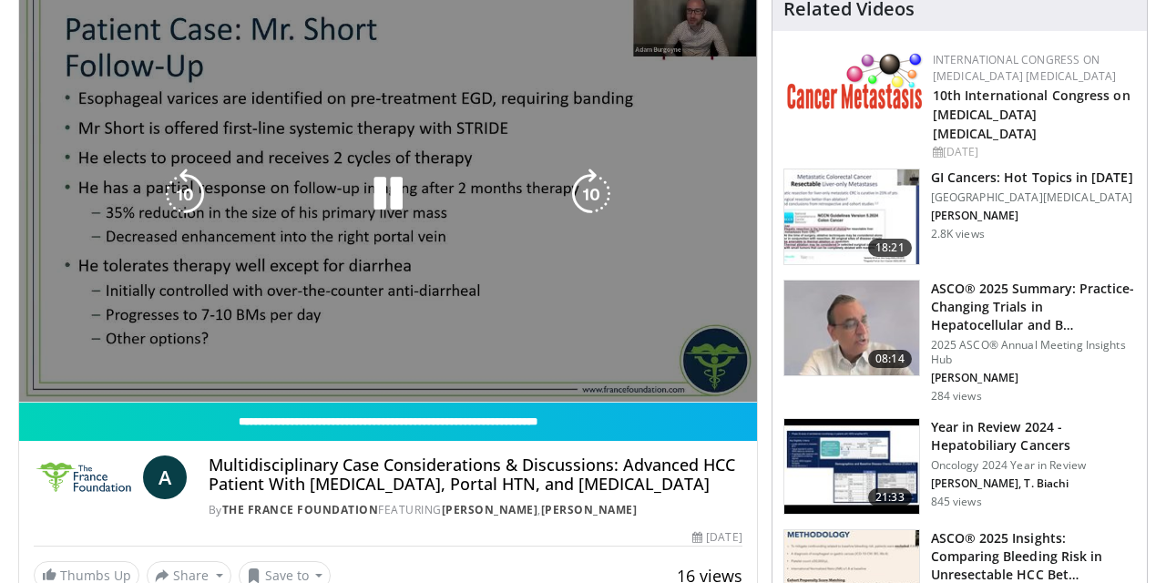
click at [363, 359] on div "10 seconds Tap to unmute" at bounding box center [388, 194] width 738 height 415
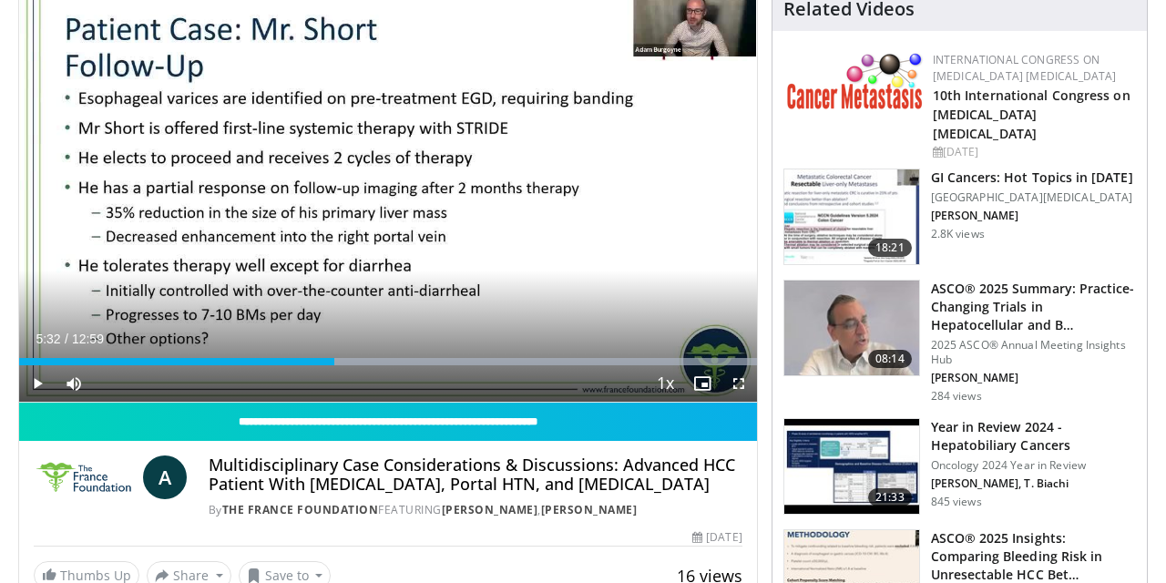
click at [375, 366] on div "Current Time 5:32 / Duration 12:59 Play Skip Backward Skip Forward Mute Loaded …" at bounding box center [388, 383] width 738 height 36
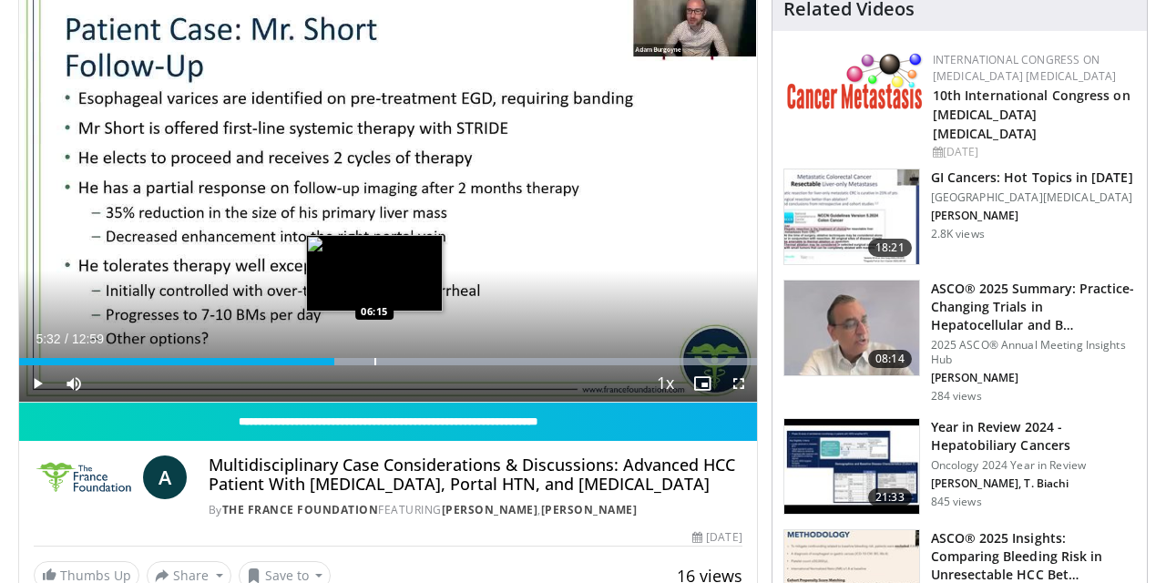
click at [373, 363] on div "Loaded : 99.99% 05:32 06:15" at bounding box center [388, 361] width 738 height 7
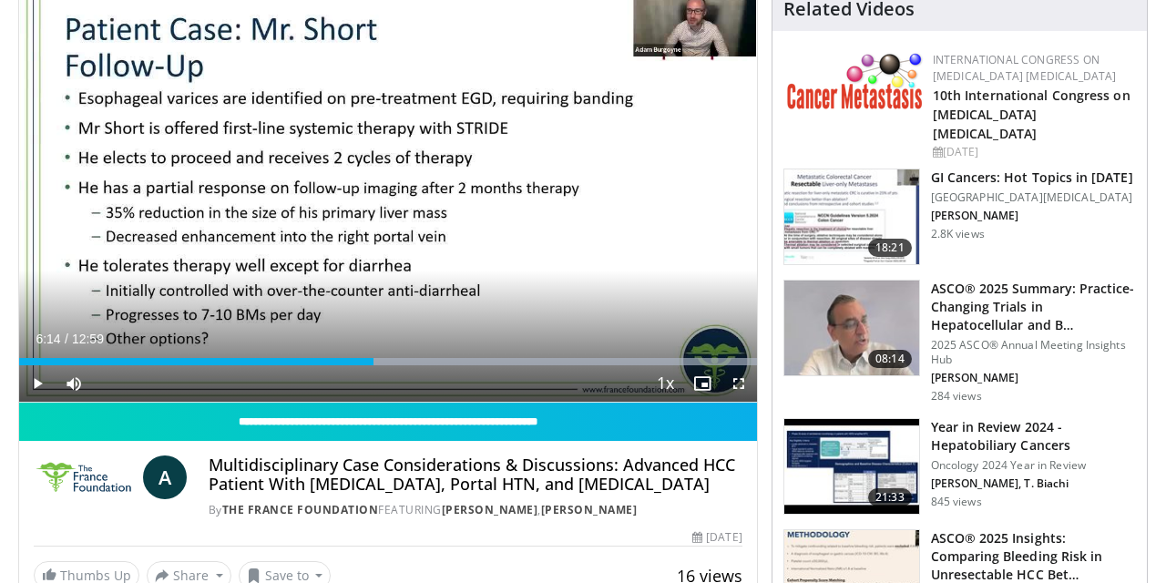
click at [26, 378] on span "Video Player" at bounding box center [37, 383] width 36 height 36
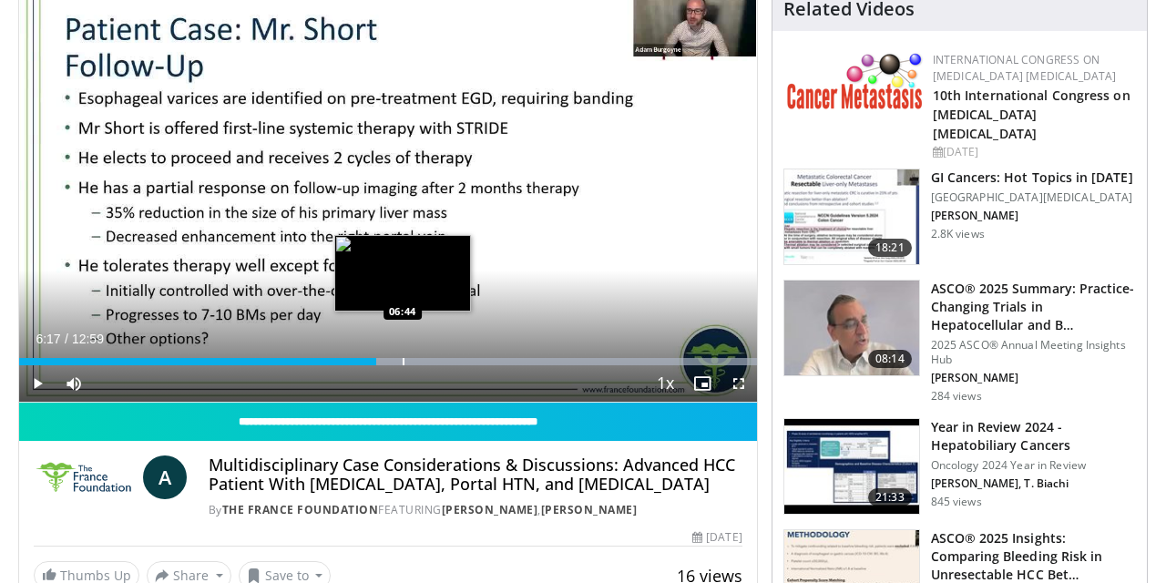
click at [403, 359] on div "Progress Bar" at bounding box center [404, 361] width 2 height 7
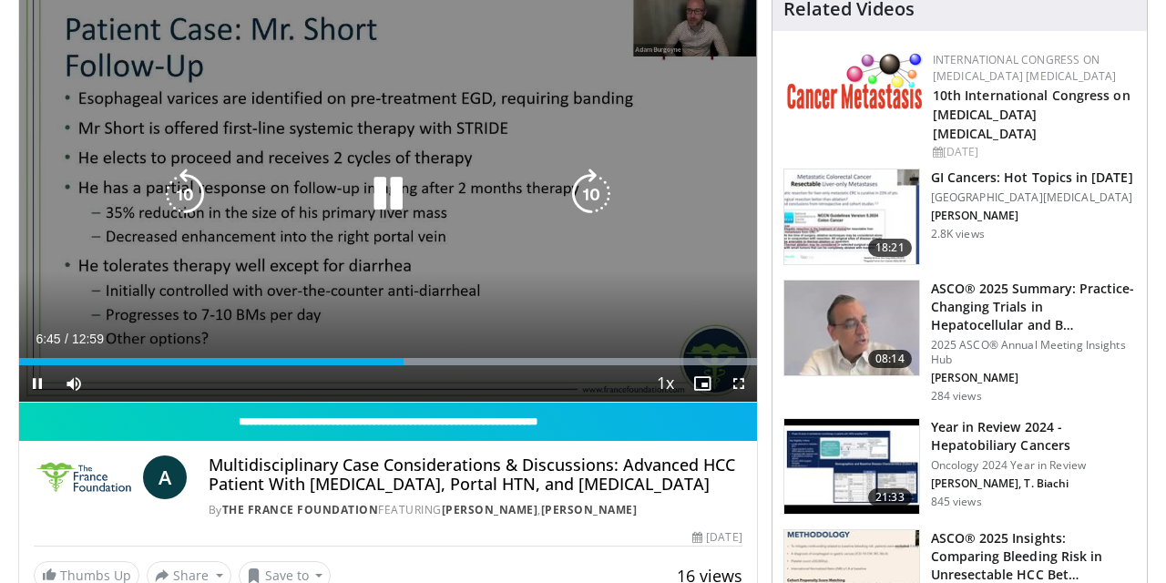
click at [434, 360] on video-js "**********" at bounding box center [388, 194] width 738 height 415
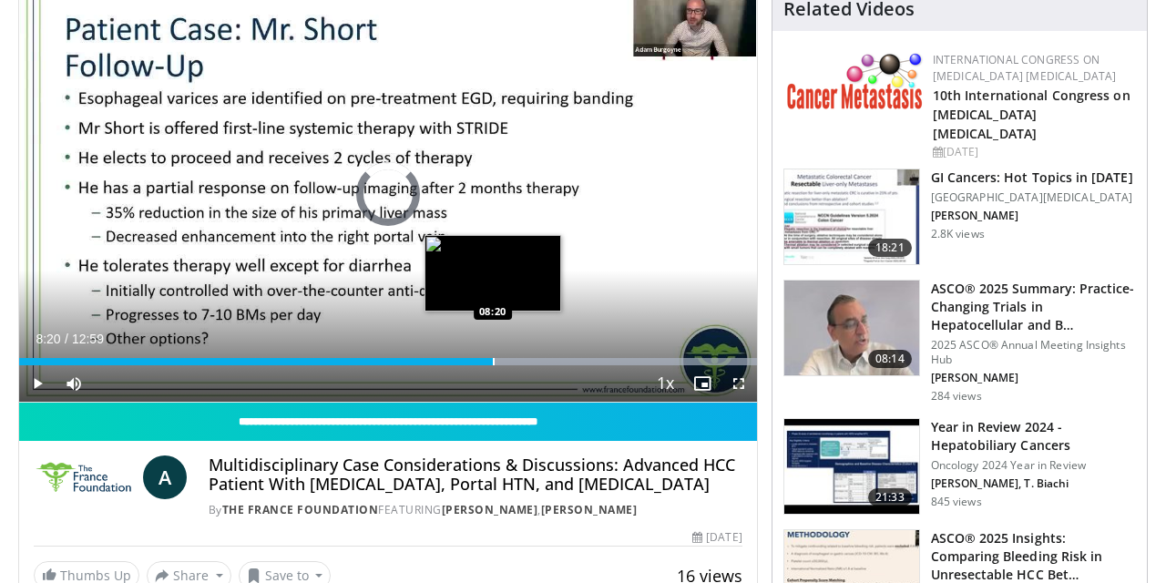
click at [492, 364] on div "Loaded : 99.99% 06:53 08:20" at bounding box center [388, 361] width 738 height 7
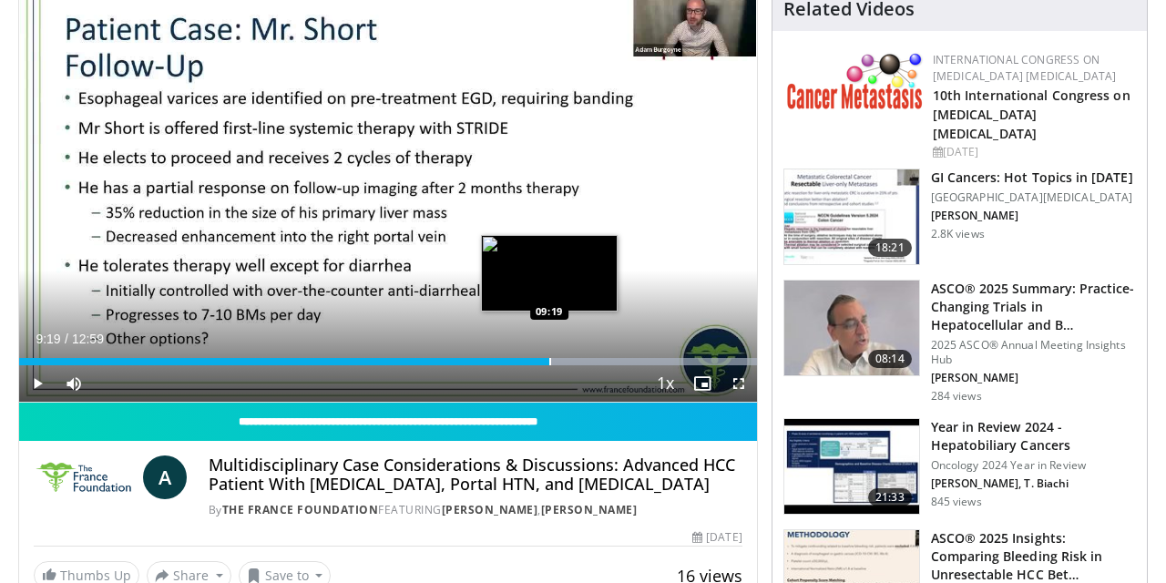
click at [549, 354] on div "Loaded : 99.99% 09:19 09:19" at bounding box center [388, 356] width 738 height 17
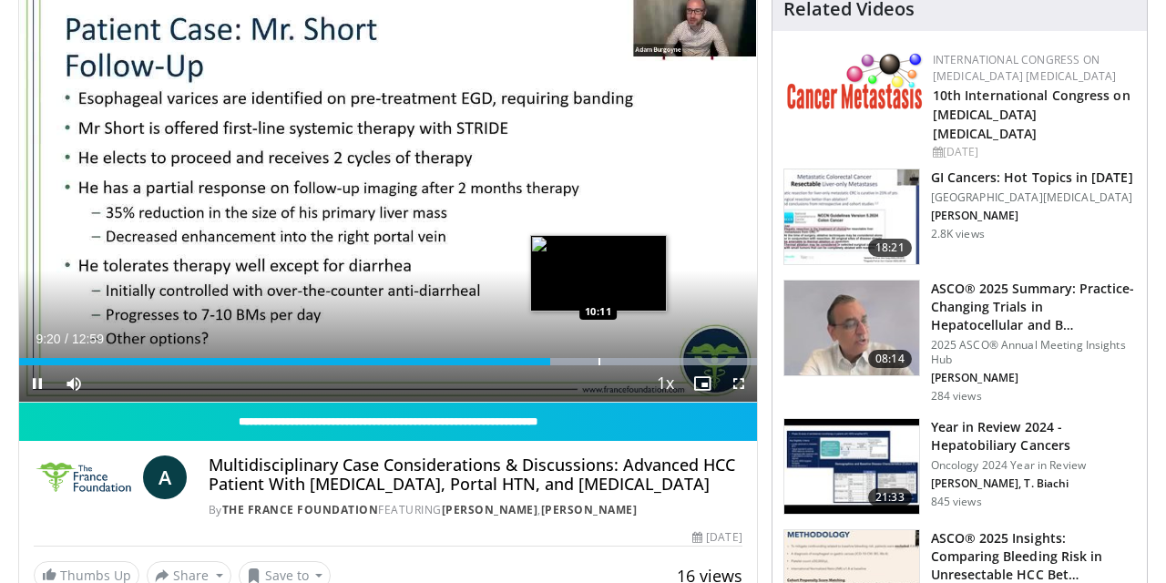
click at [599, 356] on div "Loaded : 99.99% 09:21 10:11" at bounding box center [388, 356] width 738 height 17
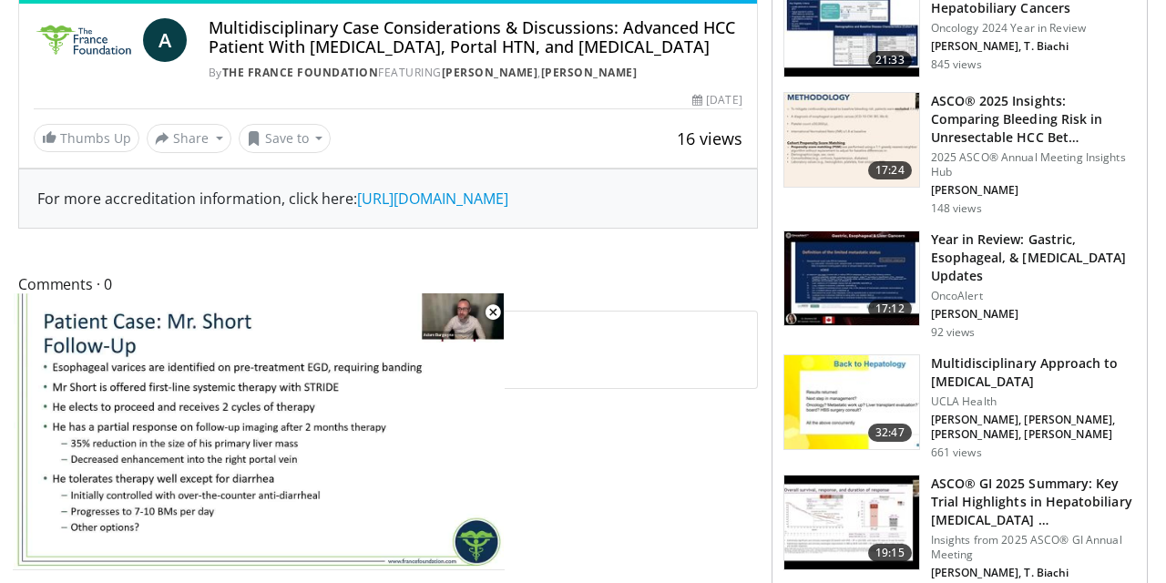
scroll to position [718, 0]
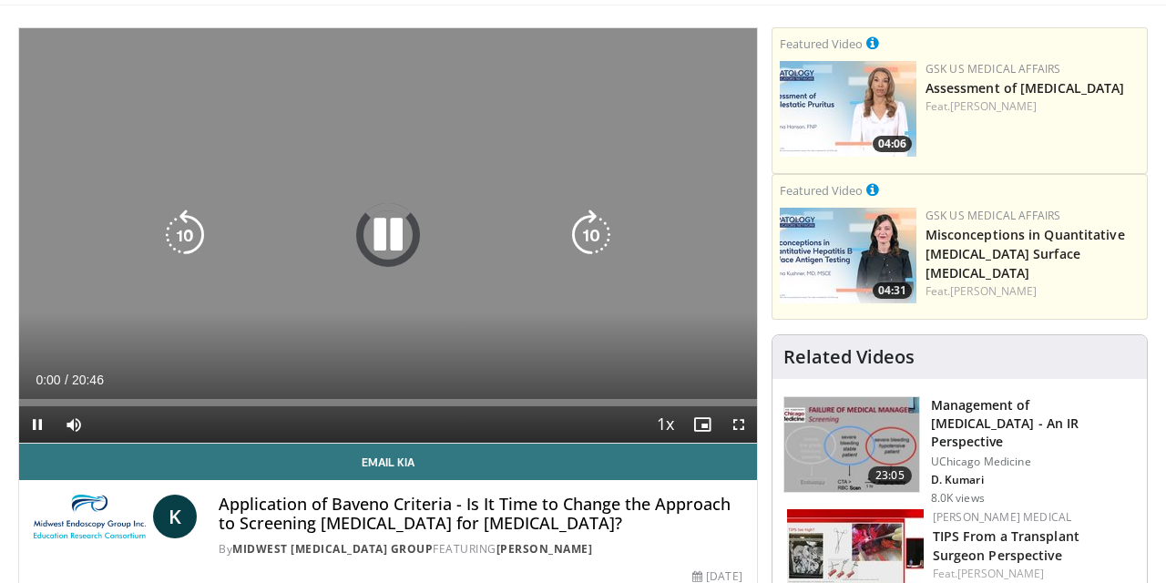
scroll to position [234, 0]
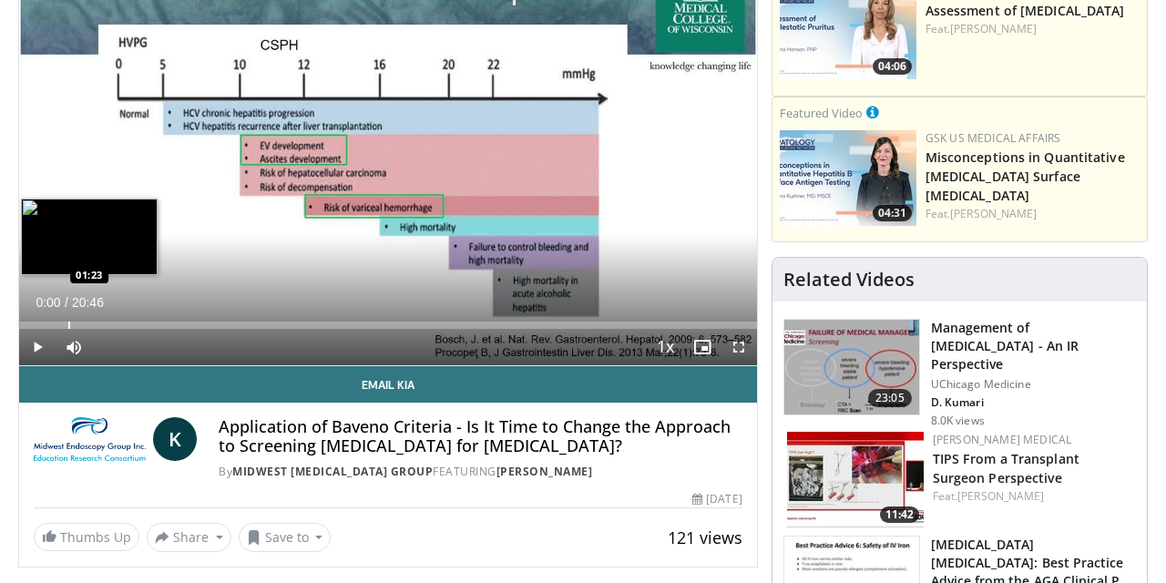
click at [68, 317] on div "Loaded : 0.28% 00:00 01:23" at bounding box center [388, 320] width 738 height 17
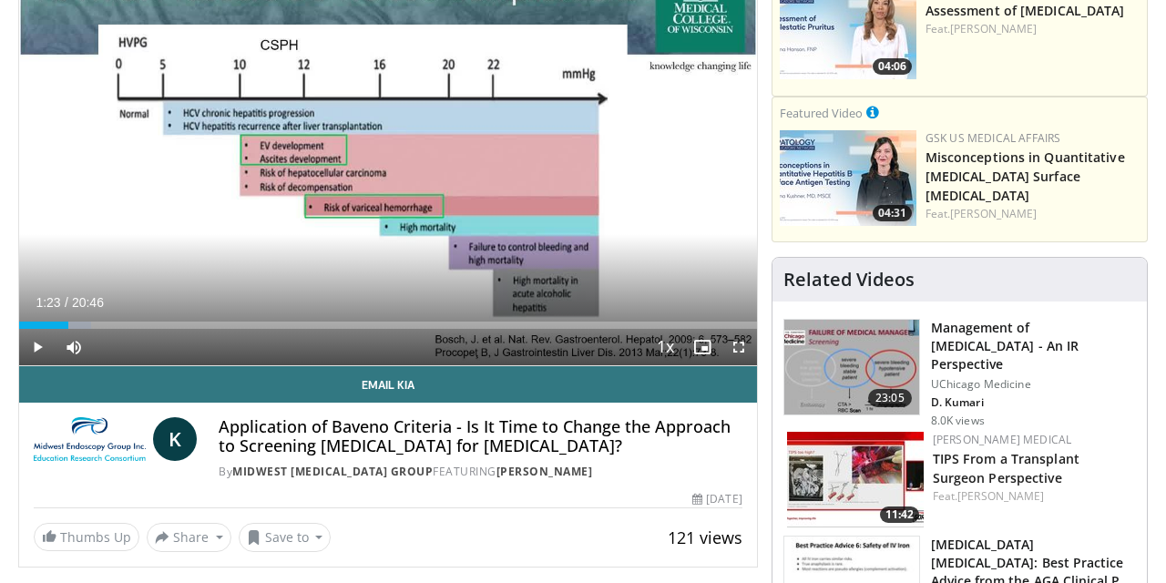
click at [43, 352] on span "Video Player" at bounding box center [37, 347] width 36 height 36
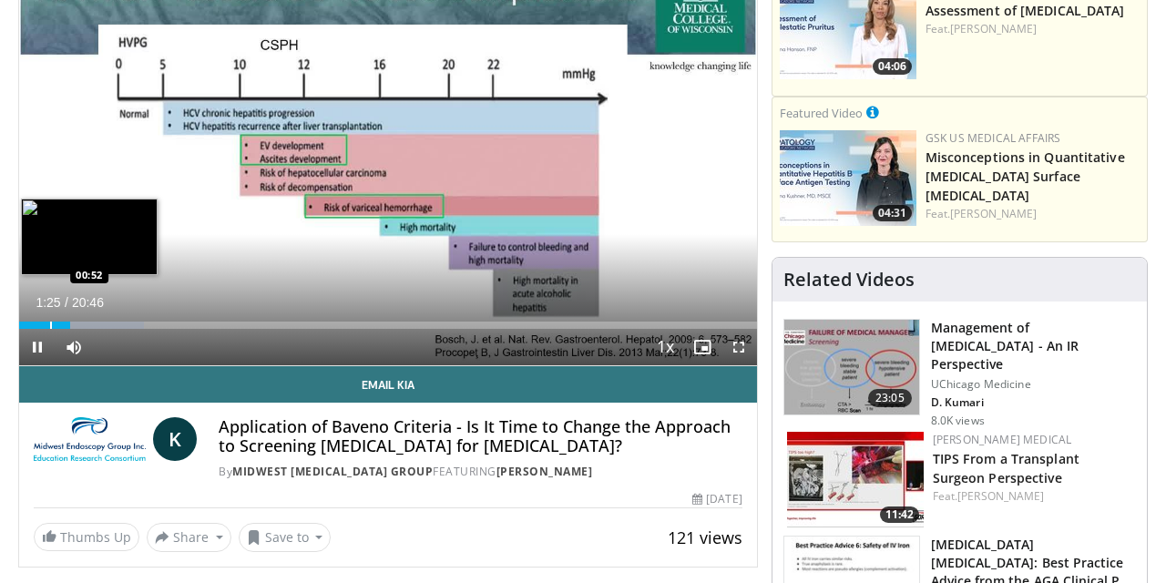
click at [50, 323] on div "Progress Bar" at bounding box center [51, 325] width 2 height 7
click at [81, 319] on div "Loaded : 43.54% 01:18 01:44" at bounding box center [388, 320] width 738 height 17
click at [97, 323] on div "Progress Bar" at bounding box center [98, 325] width 2 height 7
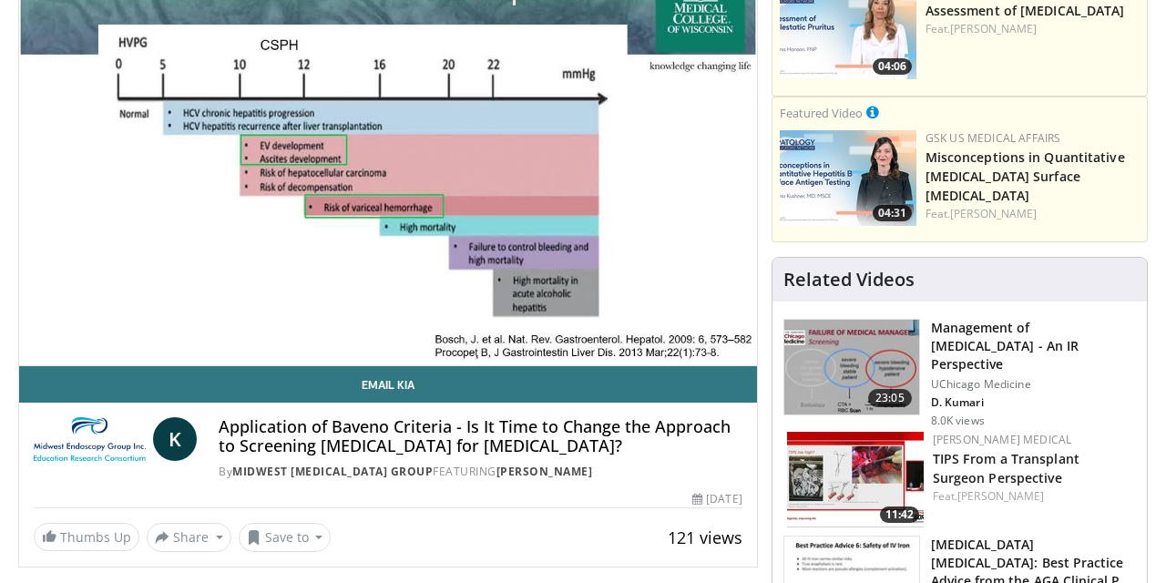
click at [112, 323] on video-js "**********" at bounding box center [388, 158] width 738 height 415
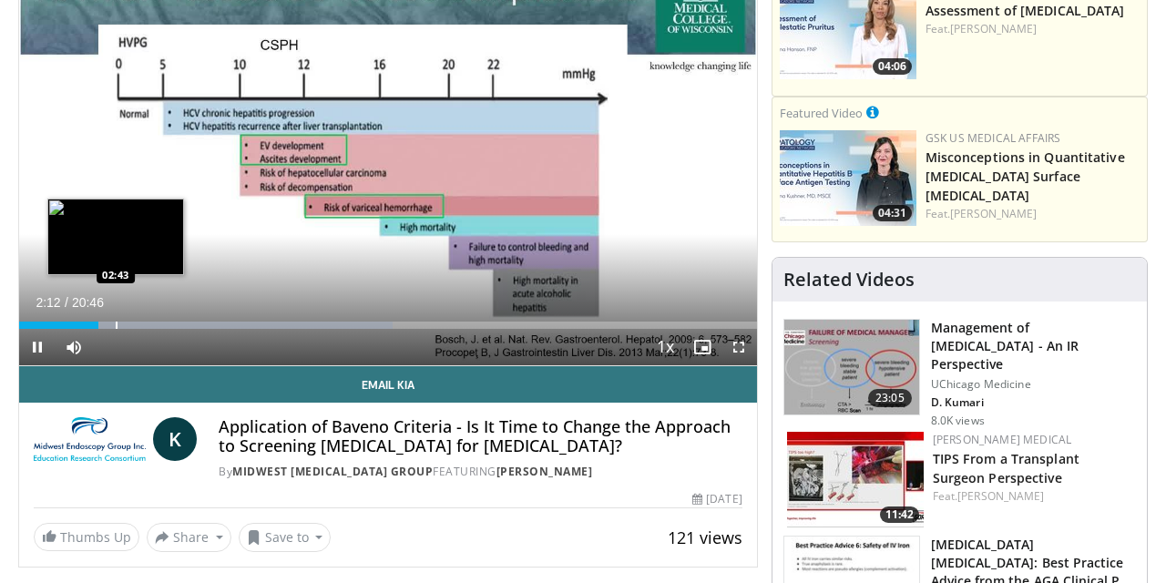
click at [116, 323] on div "Progress Bar" at bounding box center [117, 325] width 2 height 7
click at [136, 323] on div "Progress Bar" at bounding box center [137, 325] width 2 height 7
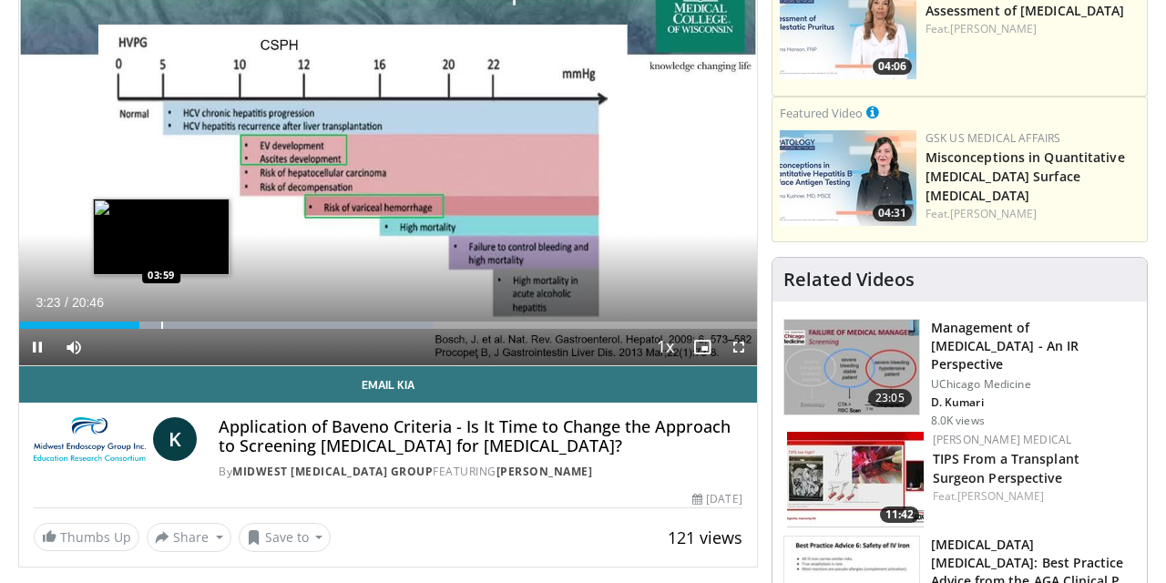
click at [161, 319] on div "Loaded : 56.23% 03:23 03:59" at bounding box center [388, 320] width 738 height 17
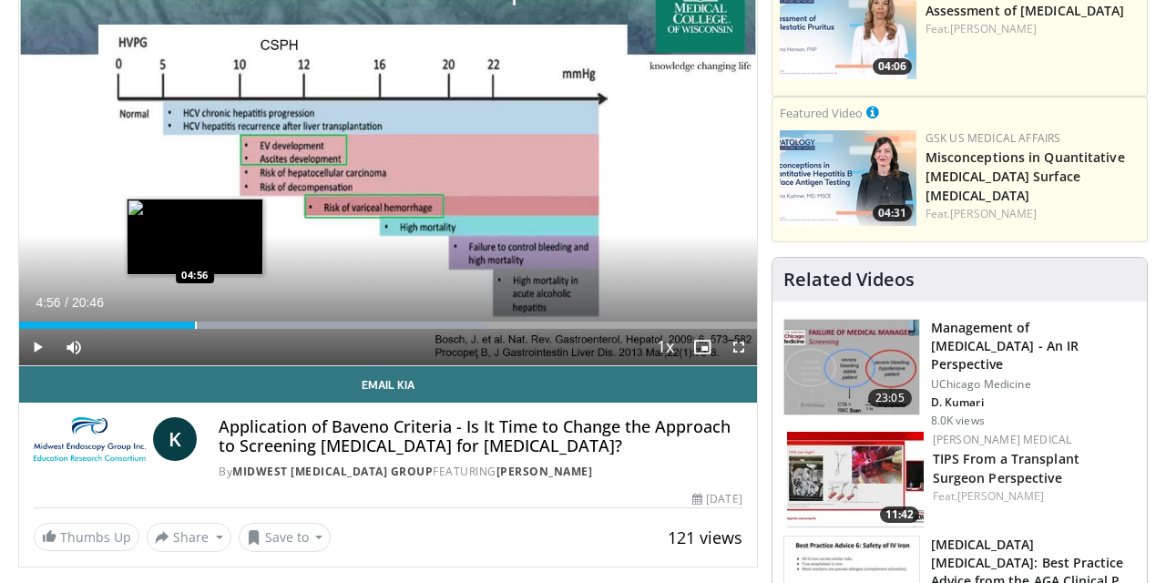
click at [195, 319] on div "Loaded : 63.46% 04:38 04:56" at bounding box center [388, 320] width 738 height 17
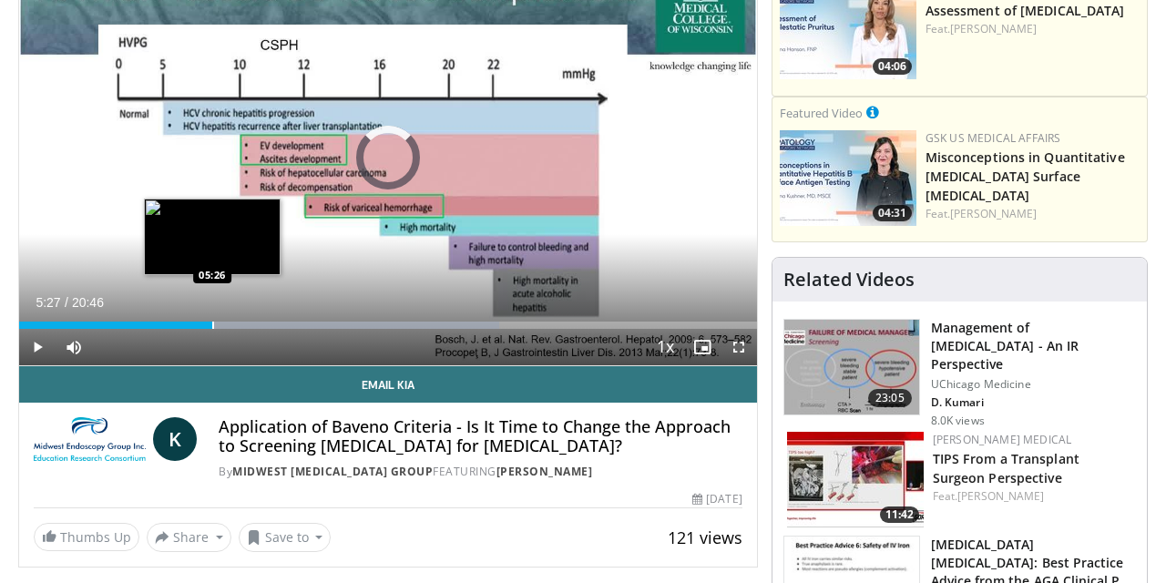
click at [213, 324] on div "Progress Bar" at bounding box center [213, 325] width 2 height 7
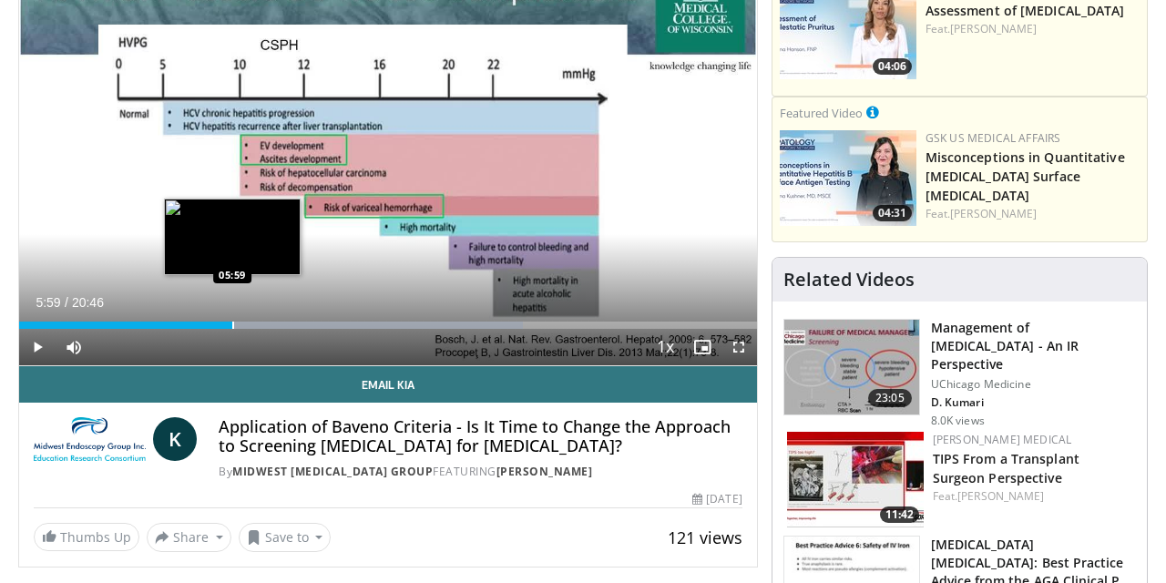
click at [232, 322] on div "Progress Bar" at bounding box center [233, 325] width 2 height 7
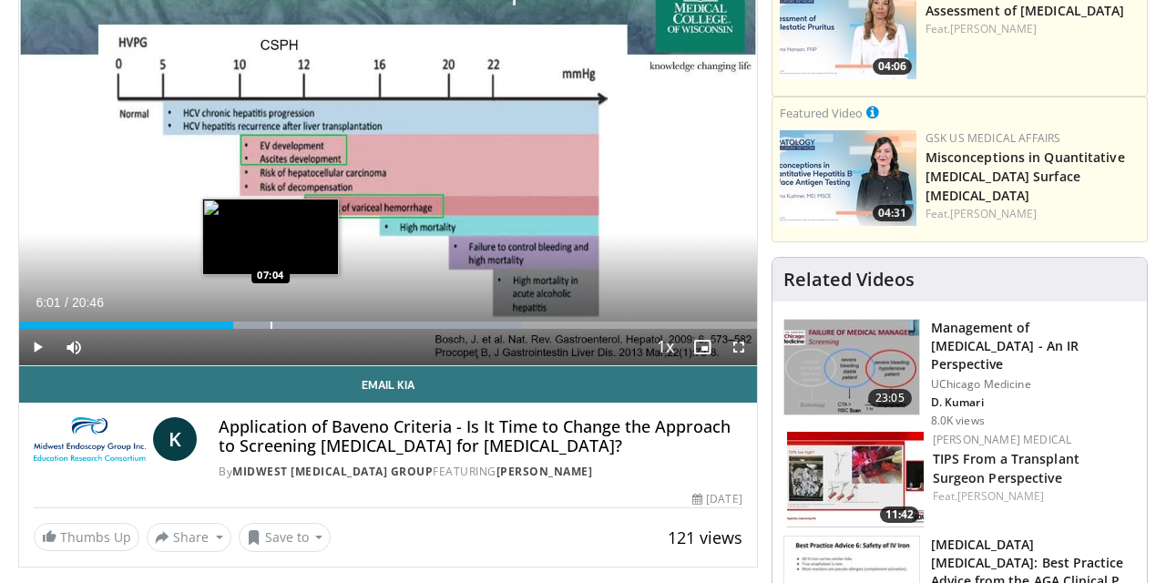
click at [271, 325] on div "Progress Bar" at bounding box center [272, 325] width 2 height 7
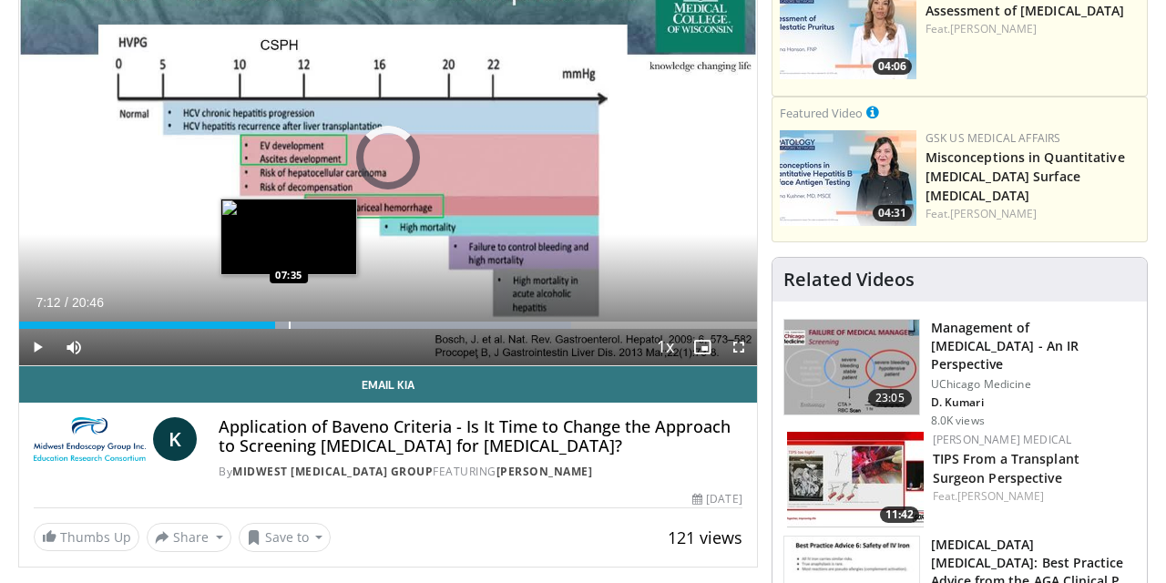
click at [289, 323] on div "Progress Bar" at bounding box center [290, 325] width 2 height 7
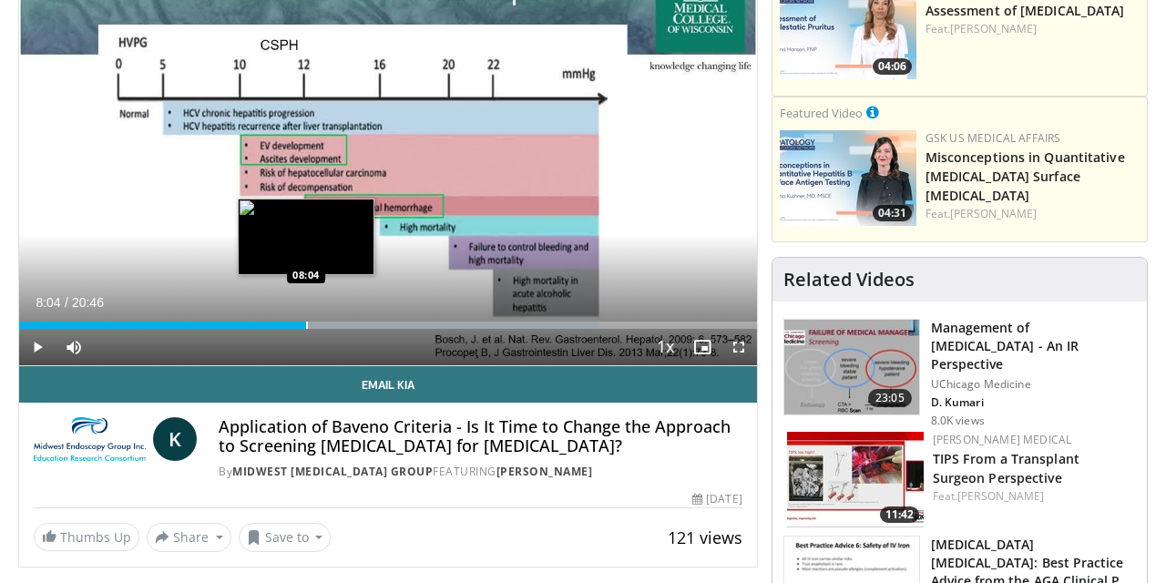
click at [306, 322] on div "Progress Bar" at bounding box center [307, 325] width 2 height 7
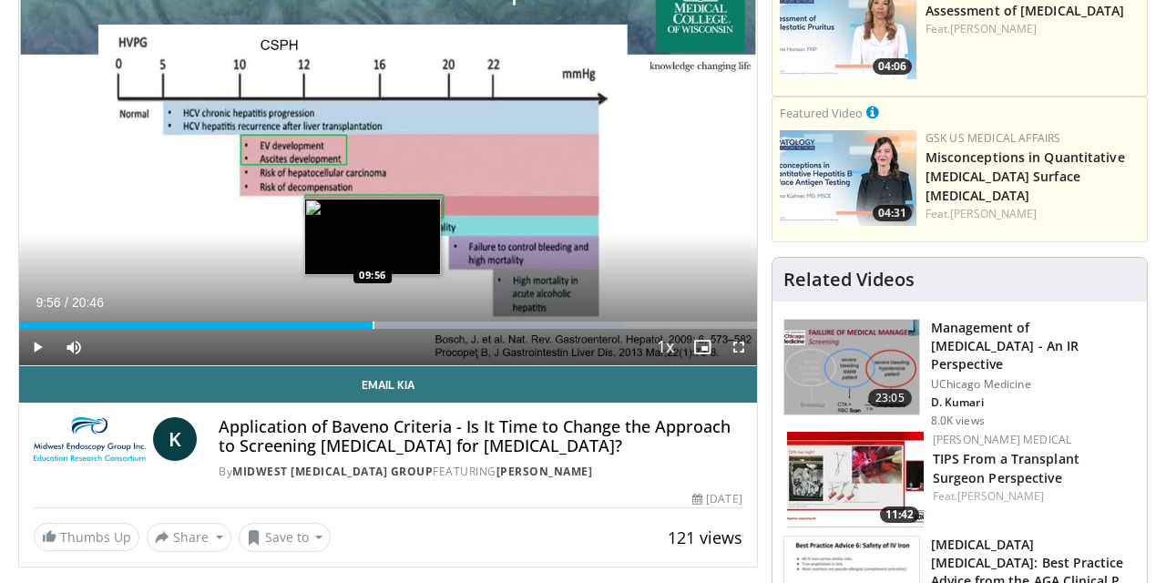
click at [373, 318] on div "Loaded : 81.94% 09:56 09:56" at bounding box center [388, 320] width 738 height 17
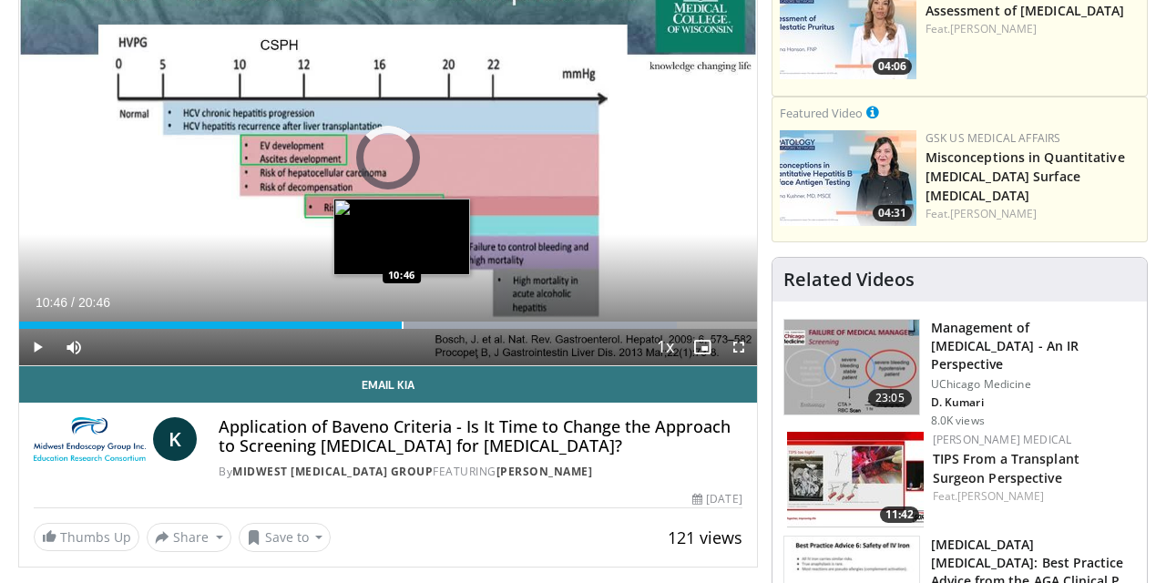
click at [402, 327] on div "Progress Bar" at bounding box center [403, 325] width 2 height 7
click at [426, 322] on div "Progress Bar" at bounding box center [427, 325] width 2 height 7
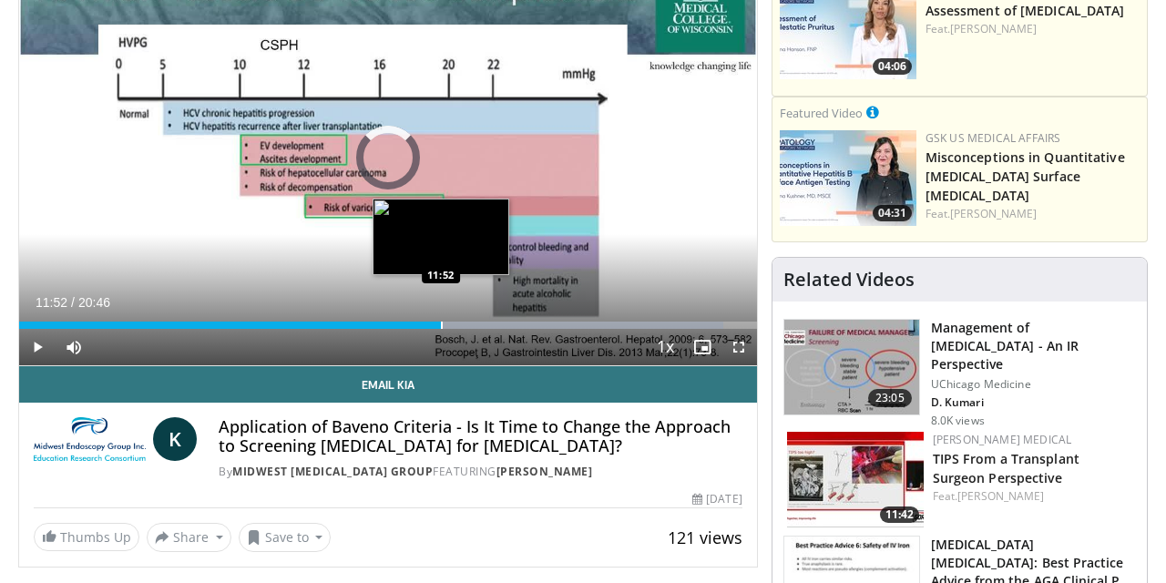
click at [441, 325] on div "Progress Bar" at bounding box center [442, 325] width 2 height 7
click at [455, 324] on div "Progress Bar" at bounding box center [456, 325] width 2 height 7
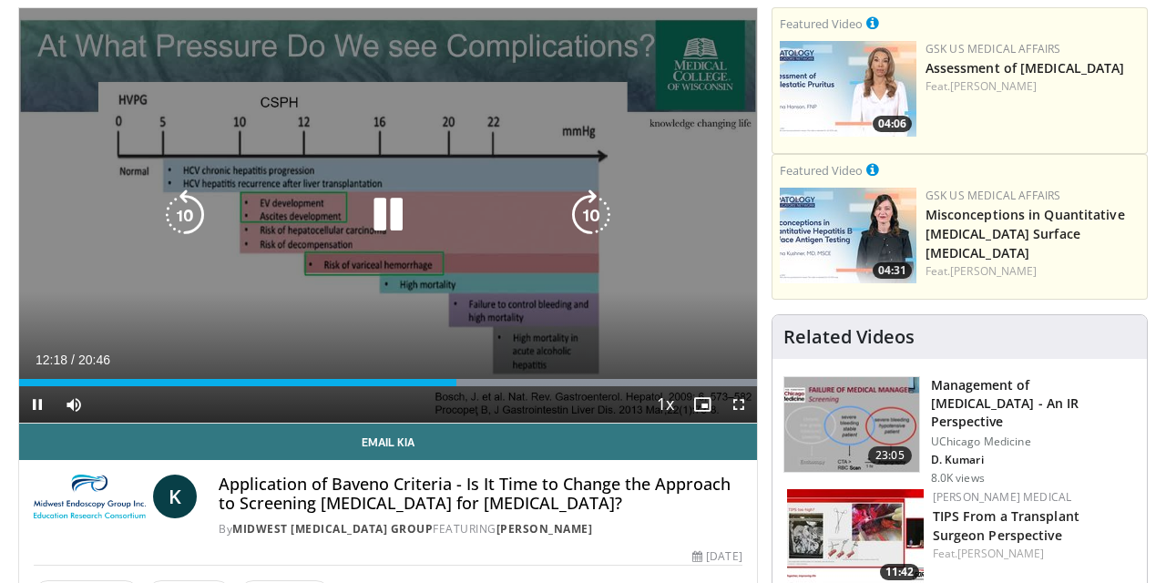
scroll to position [183, 0]
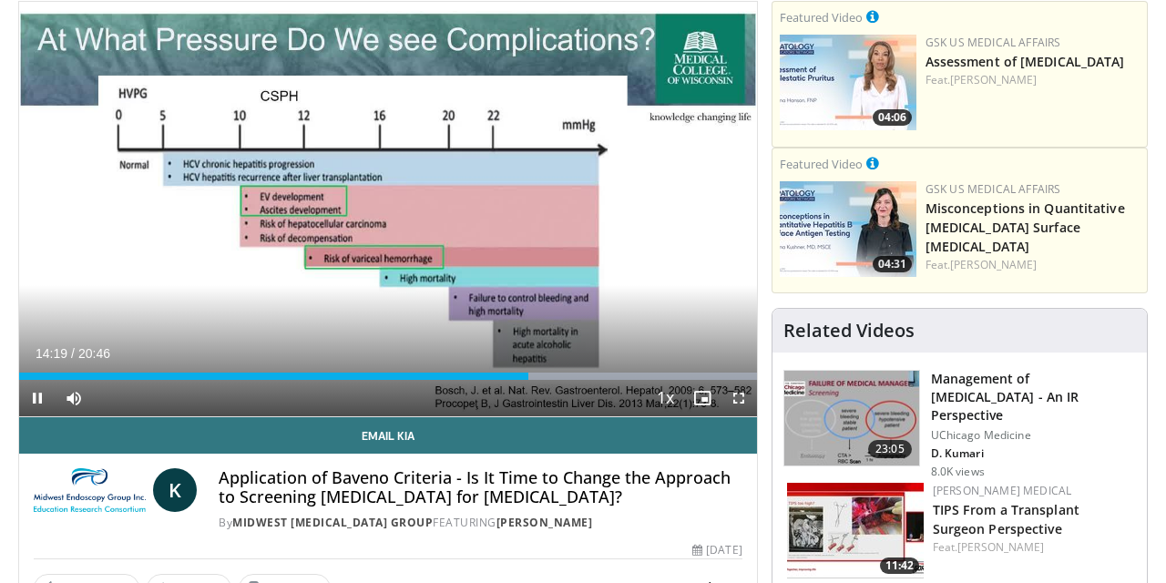
click at [743, 396] on span "Video Player" at bounding box center [739, 398] width 36 height 36
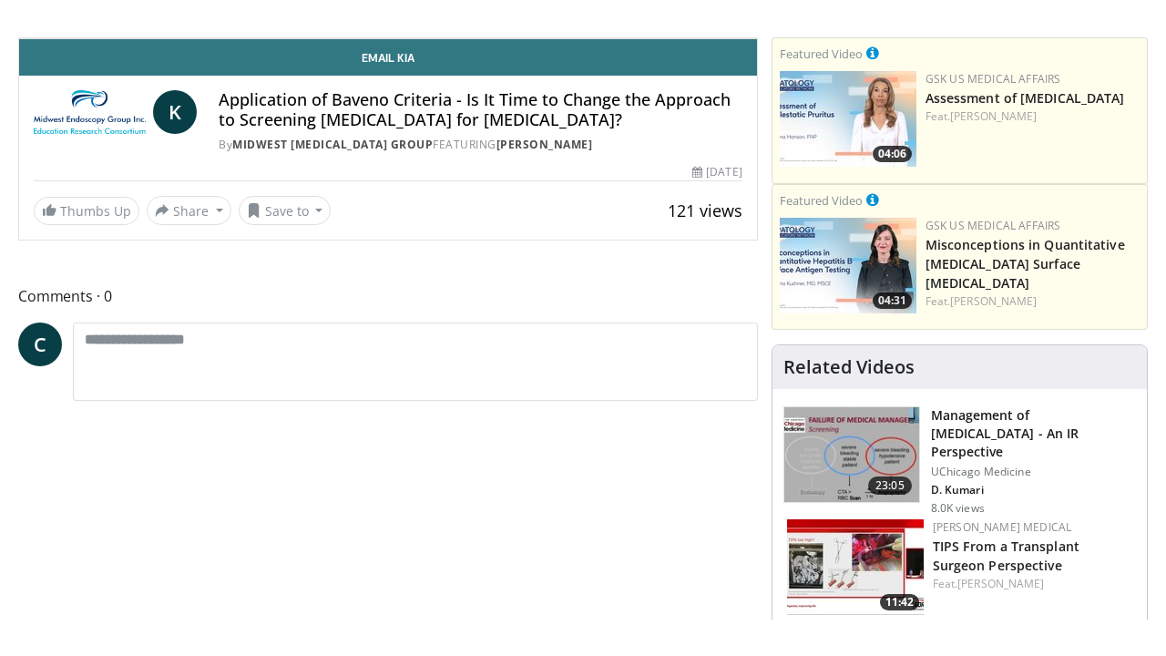
scroll to position [0, 0]
